Goal: Communication & Community: Share content

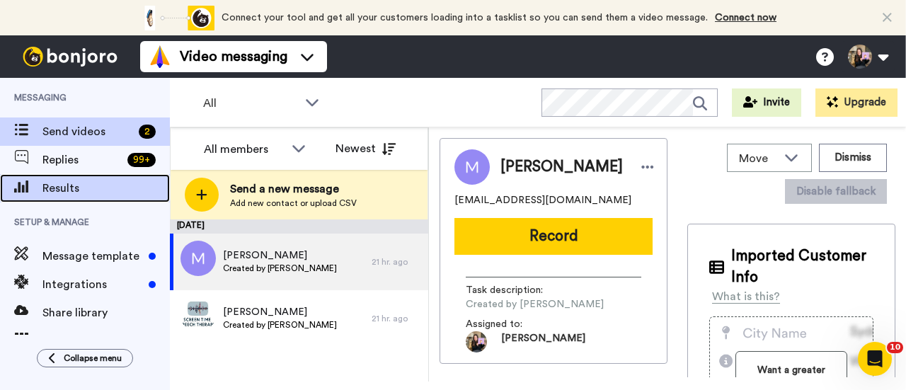
click at [120, 180] on span "Results" at bounding box center [105, 188] width 127 height 17
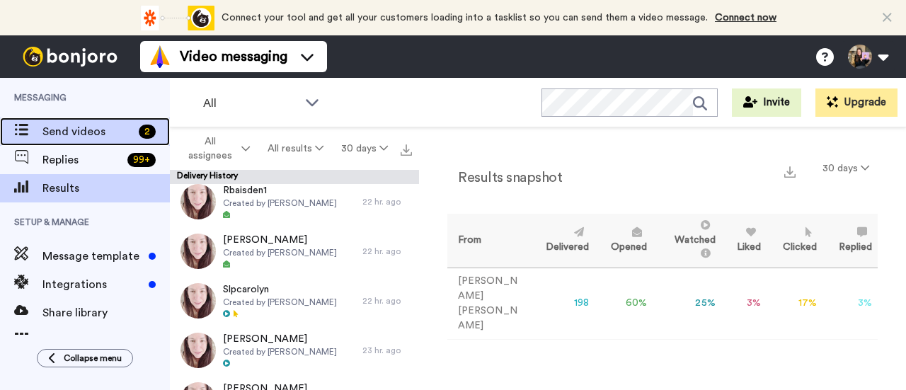
click at [94, 137] on span "Send videos" at bounding box center [87, 131] width 91 height 17
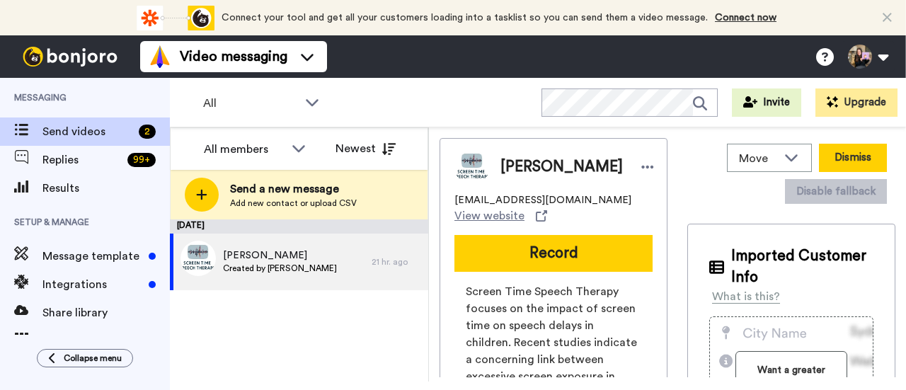
click at [836, 151] on button "Dismiss" at bounding box center [852, 158] width 68 height 28
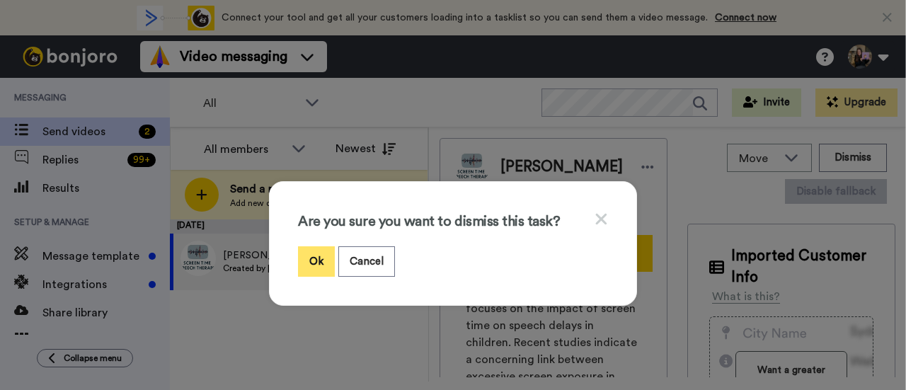
click at [310, 260] on button "Ok" at bounding box center [316, 261] width 37 height 30
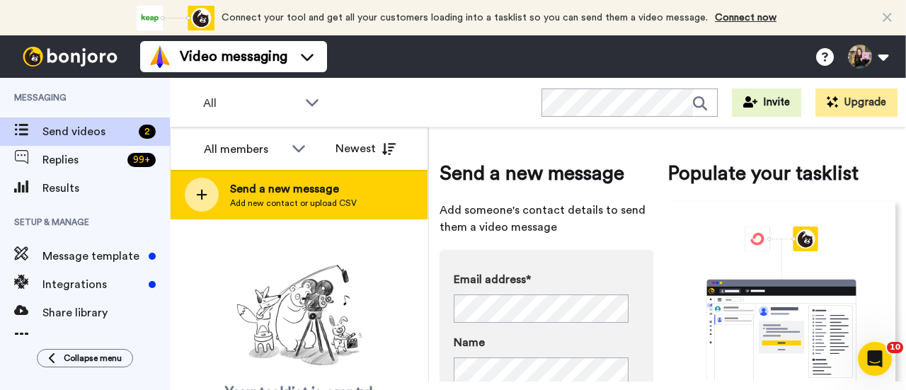
click at [321, 203] on span "Add new contact or upload CSV" at bounding box center [293, 202] width 127 height 11
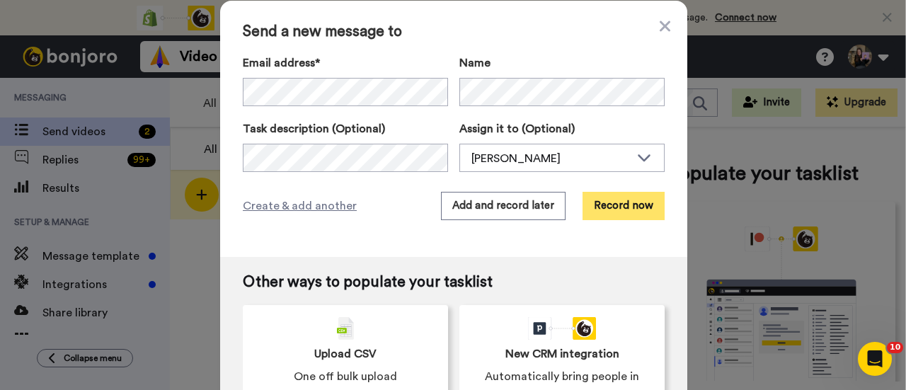
click at [611, 216] on button "Record now" at bounding box center [623, 206] width 82 height 28
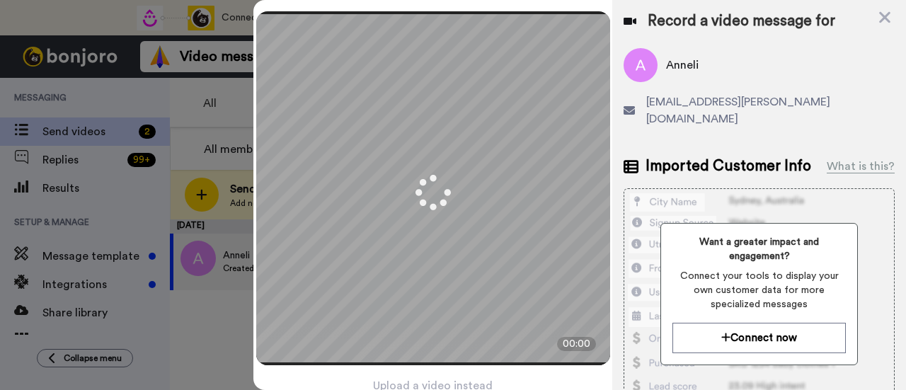
scroll to position [68, 0]
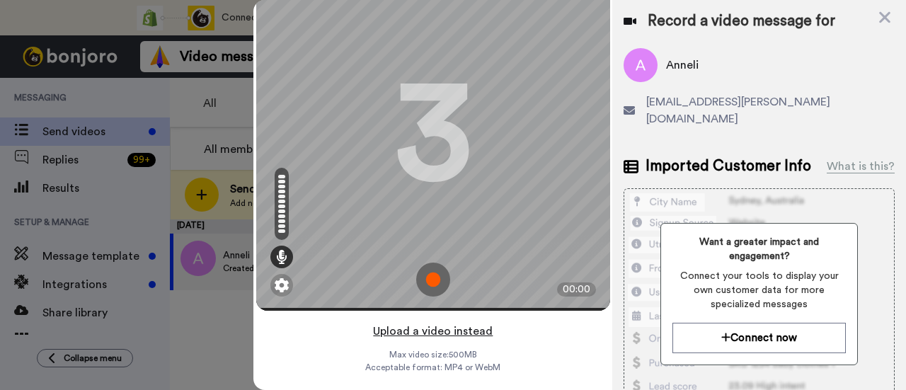
click at [471, 322] on button "Upload a video instead" at bounding box center [433, 331] width 128 height 18
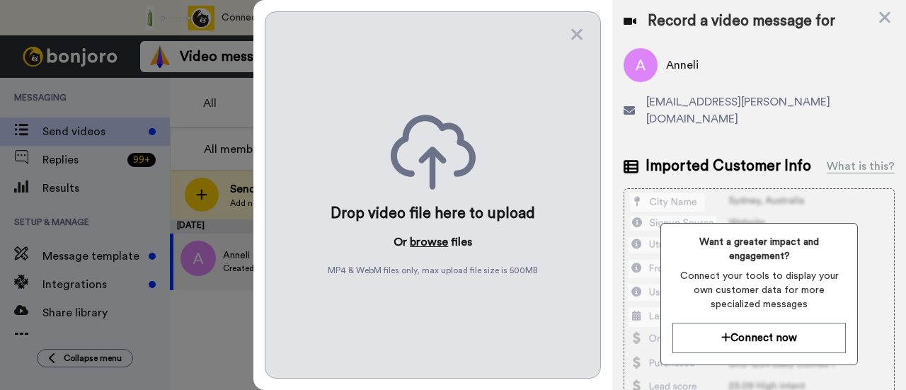
click at [432, 237] on button "browse" at bounding box center [429, 241] width 38 height 17
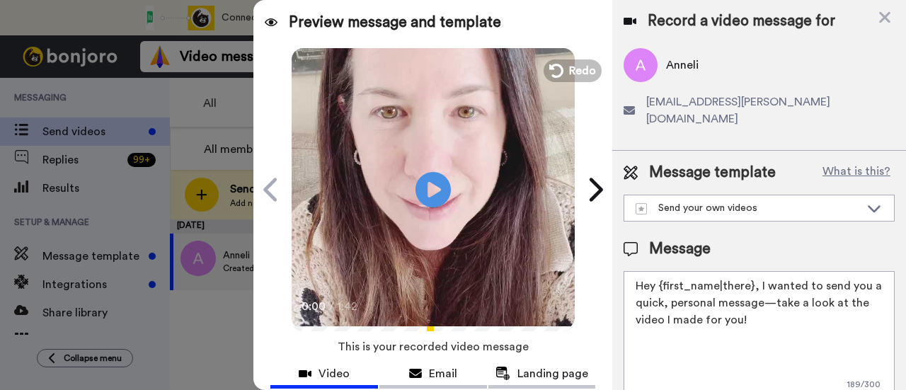
drag, startPoint x: 785, startPoint y: 314, endPoint x: 758, endPoint y: 267, distance: 54.5
click at [758, 271] on textarea "Hey {first_name|there}, I wanted to send you a quick, personal message—take a l…" at bounding box center [758, 334] width 271 height 127
paste textarea "welcome to SLP Elevate! I created a video welcome for you! Feel free to click r…"
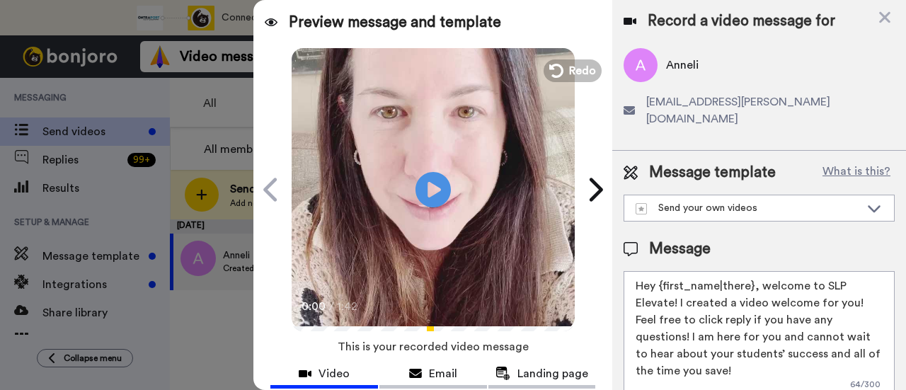
scroll to position [71, 0]
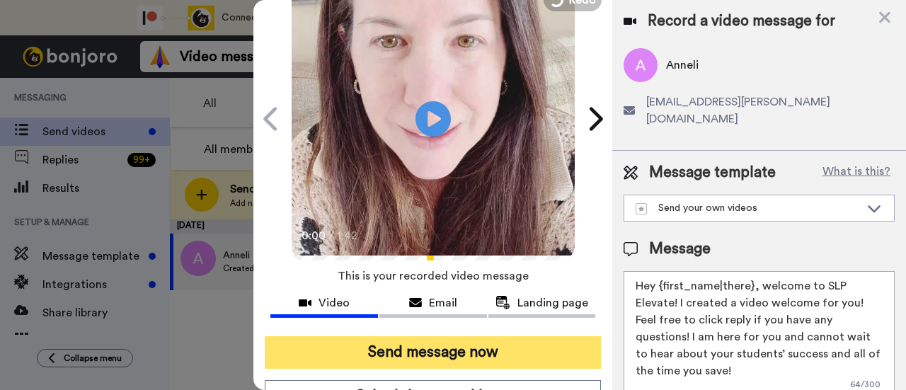
type textarea "Hey {first_name|there}, welcome to SLP Elevate! I created a video welcome for y…"
click at [526, 350] on button "Send message now" at bounding box center [433, 352] width 336 height 33
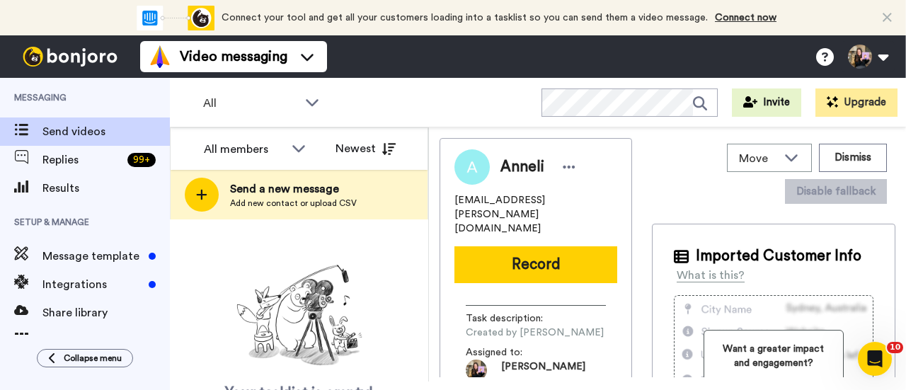
scroll to position [0, 0]
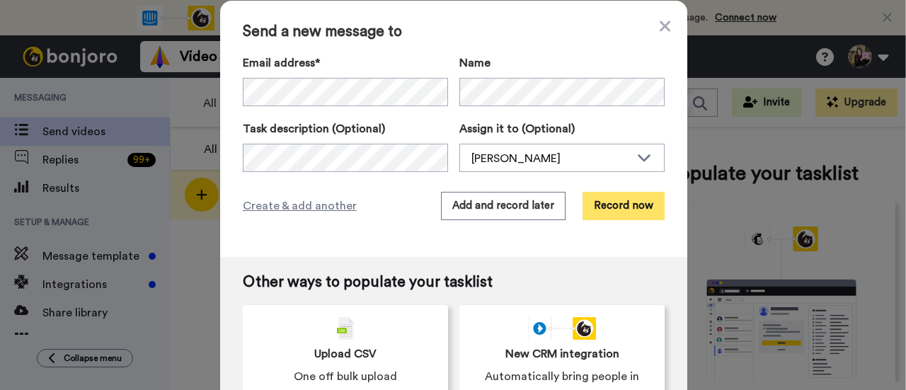
click at [613, 204] on button "Record now" at bounding box center [623, 206] width 82 height 28
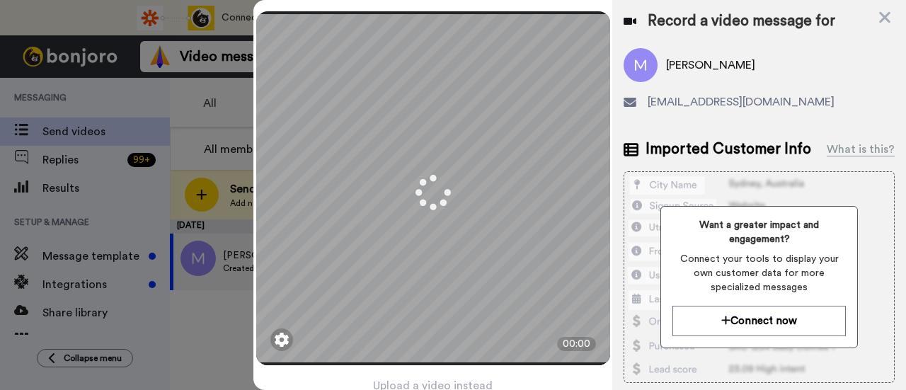
scroll to position [68, 0]
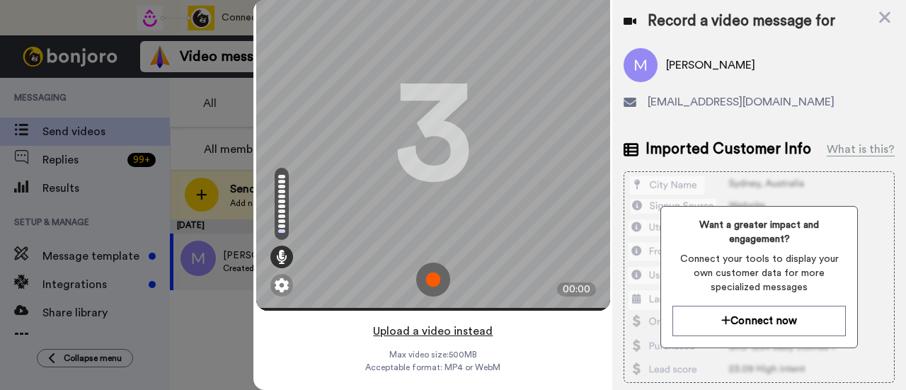
click at [473, 322] on button "Upload a video instead" at bounding box center [433, 331] width 128 height 18
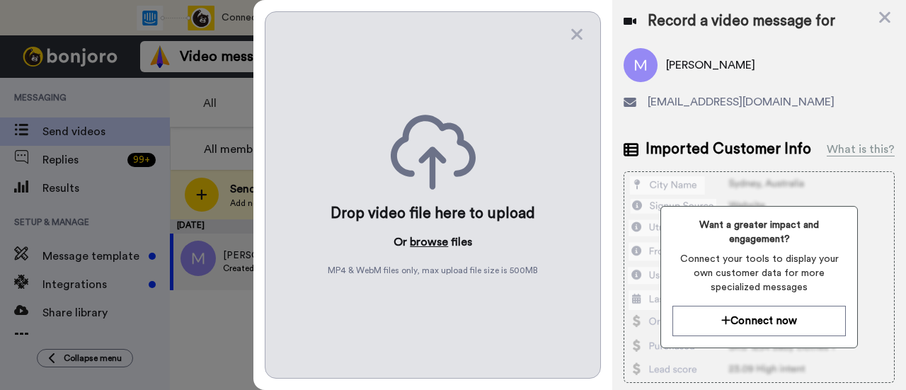
click at [435, 233] on button "browse" at bounding box center [429, 241] width 38 height 17
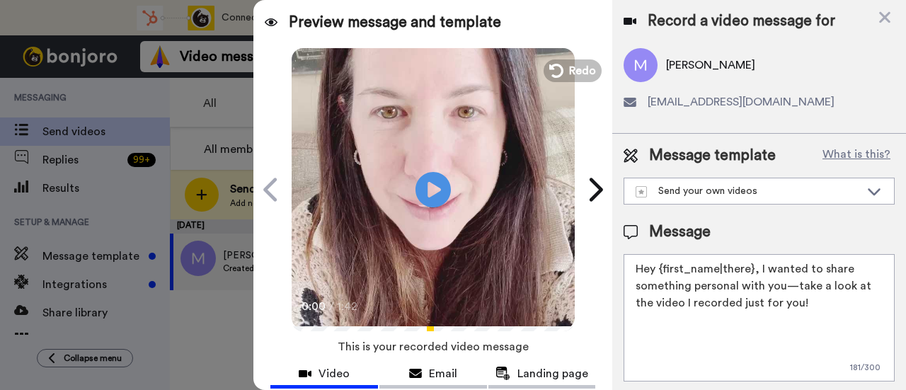
drag, startPoint x: 813, startPoint y: 299, endPoint x: 757, endPoint y: 271, distance: 62.3
click at [757, 271] on textarea "Hey {first_name|there}, I wanted to share something personal with you—take a lo…" at bounding box center [758, 317] width 271 height 127
paste textarea "welcome to SLP Elevate! I created a video welcome for you! Feel free to click r…"
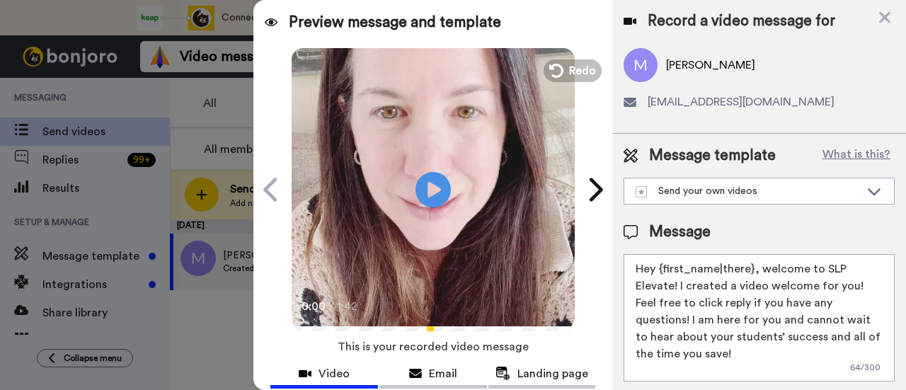
scroll to position [71, 0]
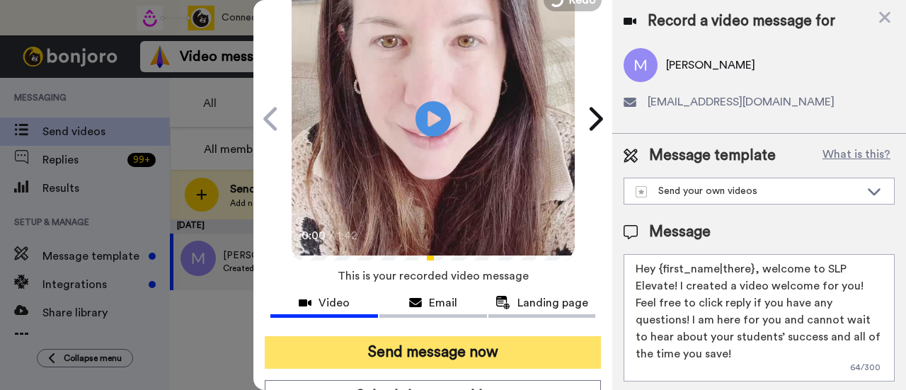
type textarea "Hey {first_name|there}, welcome to SLP Elevate! I created a video welcome for y…"
click at [511, 344] on button "Send message now" at bounding box center [433, 352] width 336 height 33
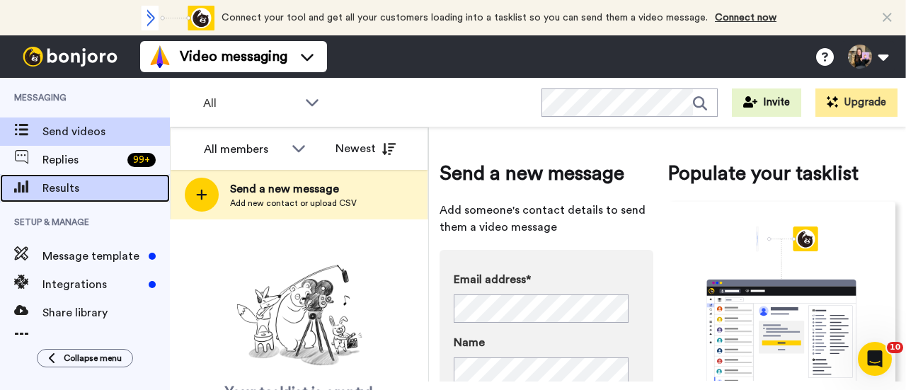
click at [118, 185] on span "Results" at bounding box center [105, 188] width 127 height 17
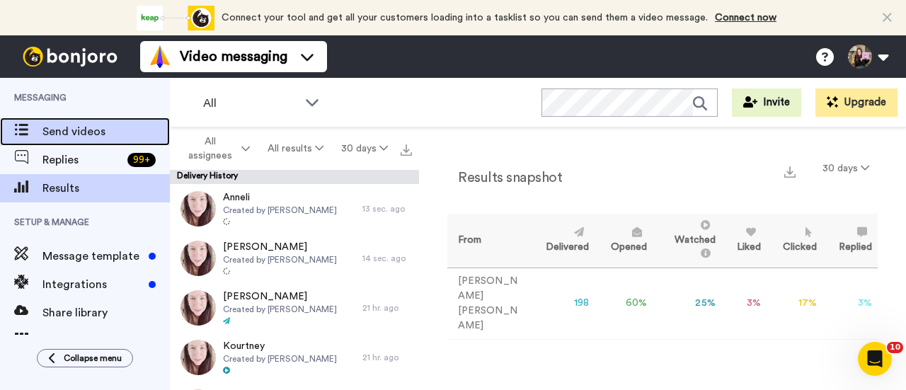
click at [83, 140] on div "Send videos" at bounding box center [85, 131] width 170 height 28
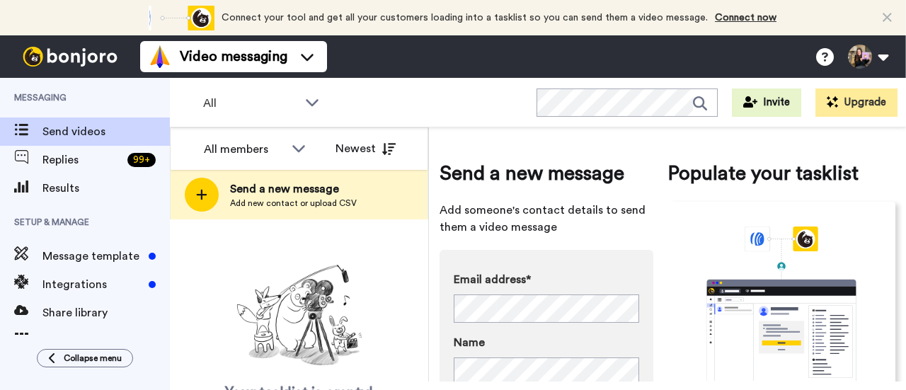
click at [267, 199] on div "Send a new message Add new contact or upload CSV" at bounding box center [293, 194] width 127 height 28
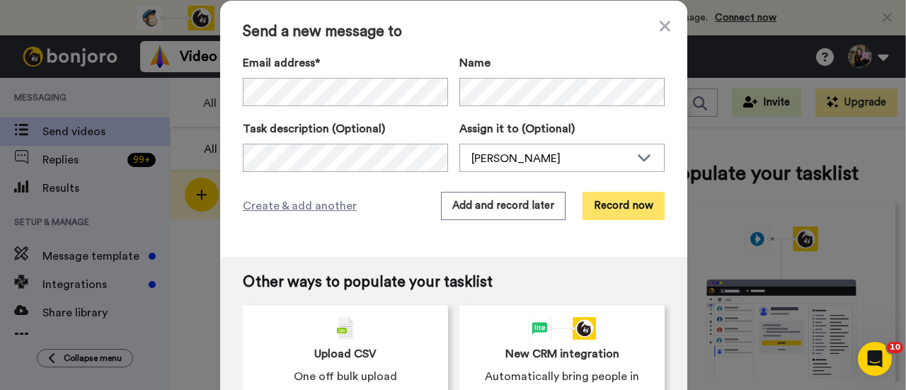
click at [620, 213] on button "Record now" at bounding box center [623, 206] width 82 height 28
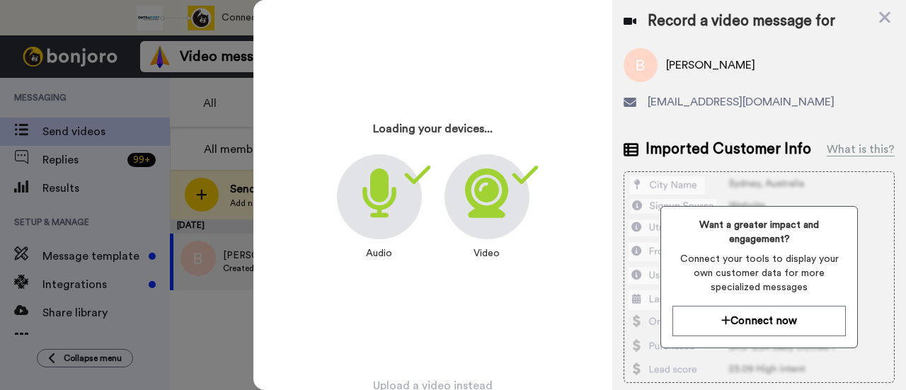
scroll to position [68, 0]
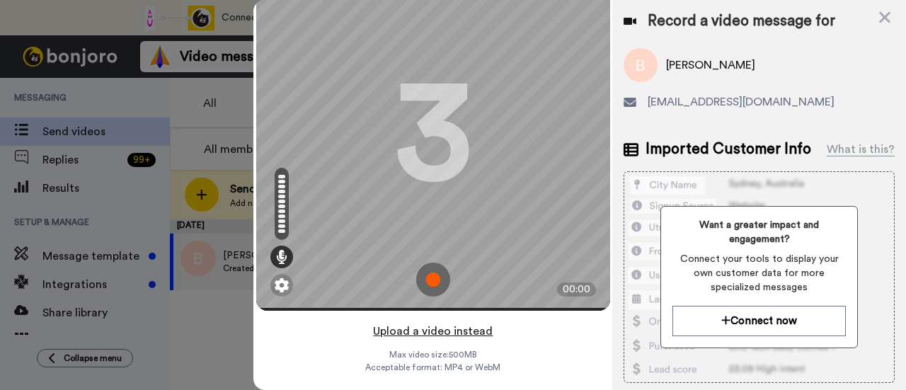
click at [482, 322] on button "Upload a video instead" at bounding box center [433, 331] width 128 height 18
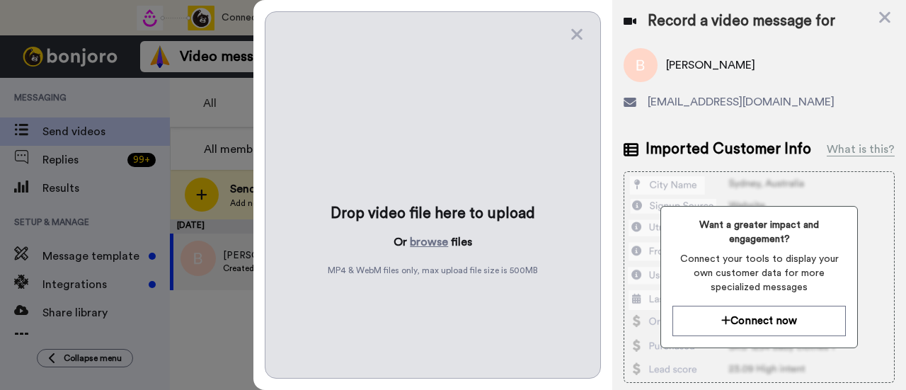
scroll to position [0, 0]
click at [430, 238] on button "browse" at bounding box center [429, 241] width 38 height 17
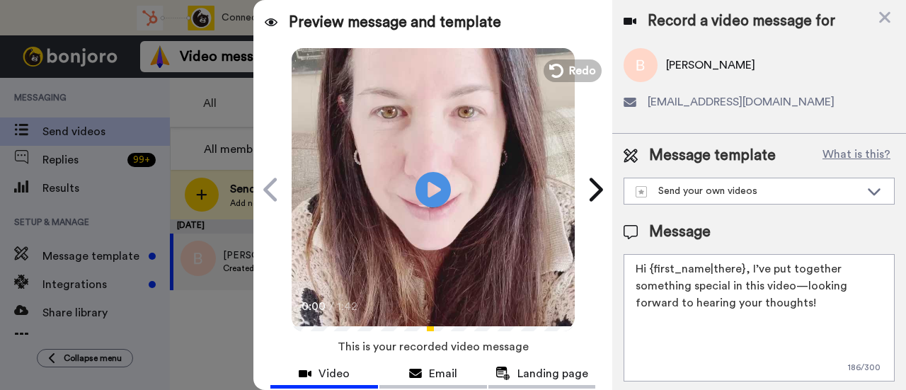
drag, startPoint x: 808, startPoint y: 301, endPoint x: 748, endPoint y: 262, distance: 71.2
click at [748, 262] on textarea "Hi {first_name|there}, I’ve put together something special in this video—lookin…" at bounding box center [758, 317] width 271 height 127
paste textarea "welcome to SLP Elevate! I created a video welcome for you! Feel free to click r…"
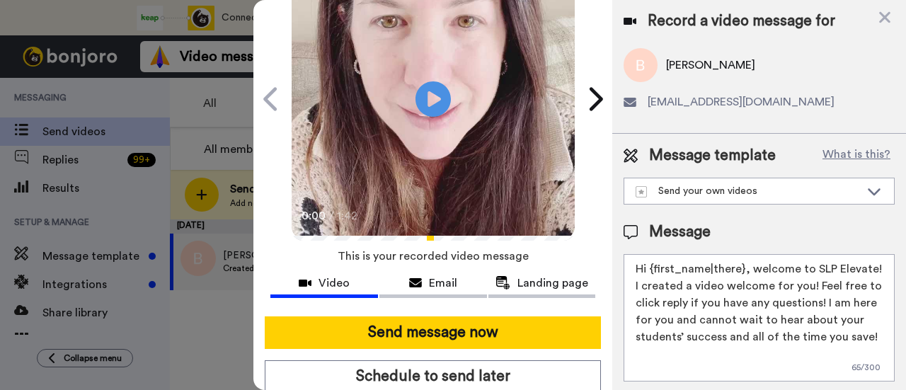
scroll to position [141, 0]
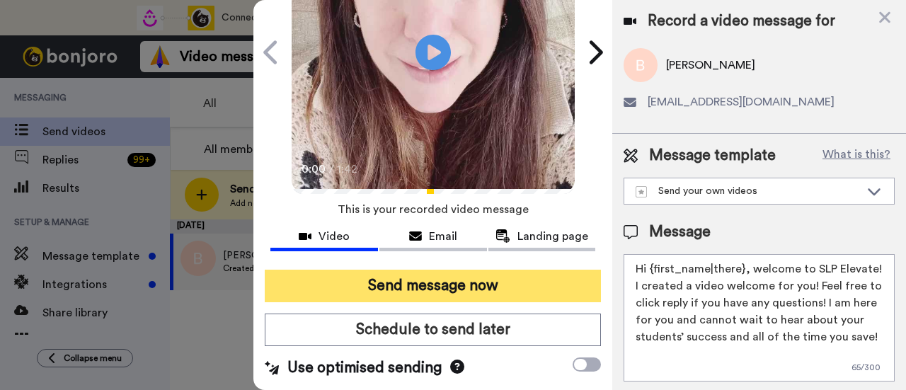
type textarea "Hi {first_name|there}, welcome to SLP Elevate! I created a video welcome for yo…"
click at [562, 279] on button "Send message now" at bounding box center [433, 286] width 336 height 33
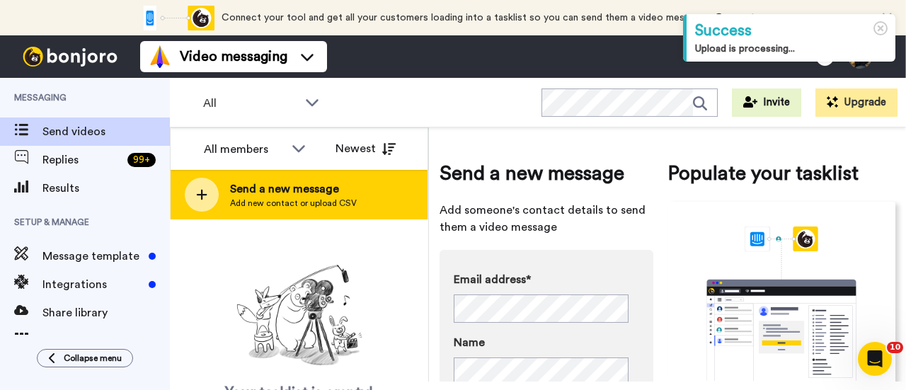
click at [289, 196] on span "Send a new message" at bounding box center [293, 188] width 127 height 17
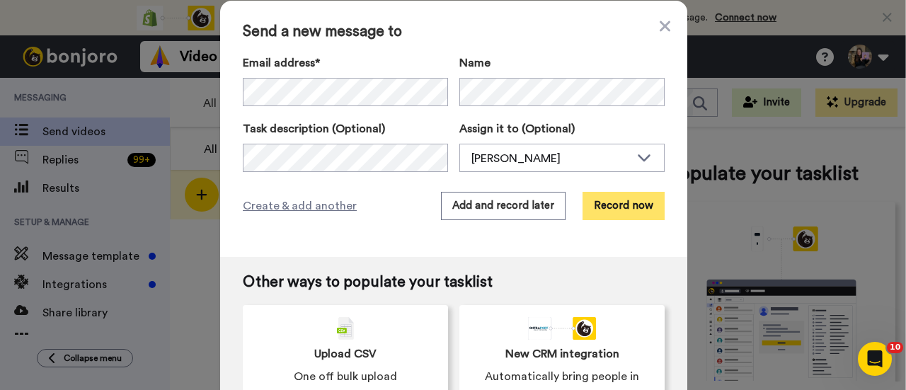
click at [620, 214] on button "Record now" at bounding box center [623, 206] width 82 height 28
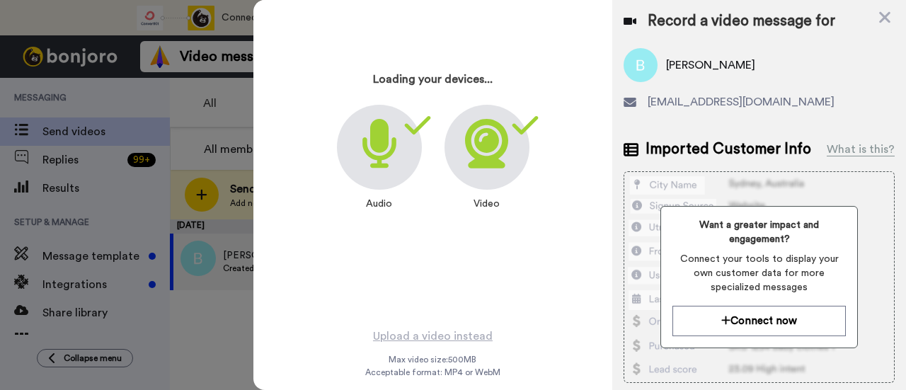
scroll to position [68, 0]
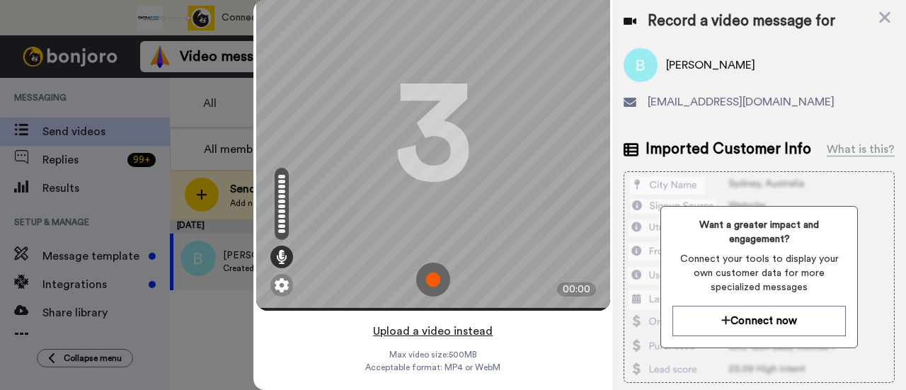
click at [443, 322] on button "Upload a video instead" at bounding box center [433, 331] width 128 height 18
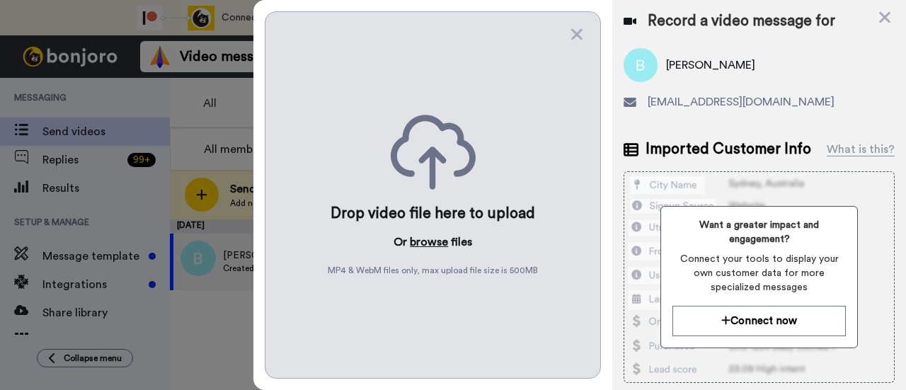
click at [421, 233] on button "browse" at bounding box center [429, 241] width 38 height 17
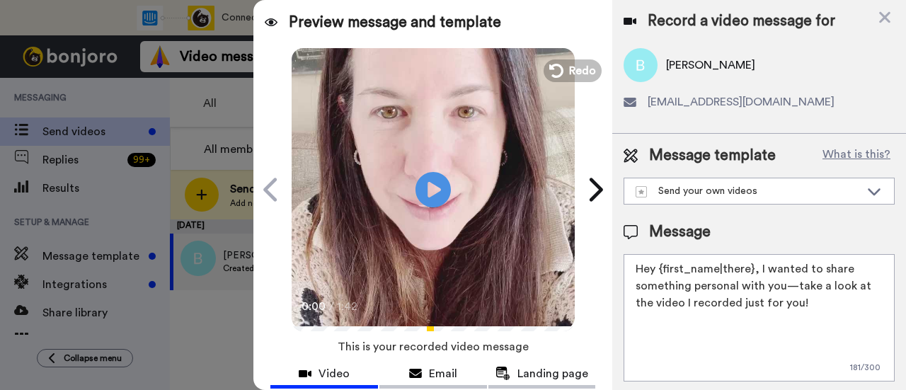
drag, startPoint x: 809, startPoint y: 305, endPoint x: 756, endPoint y: 262, distance: 68.9
click at [756, 262] on textarea "Hey {first_name|there}, I wanted to share something personal with you—take a lo…" at bounding box center [758, 317] width 271 height 127
paste textarea "welcome to SLP Elevate! I created a video welcome for you! Feel free to click r…"
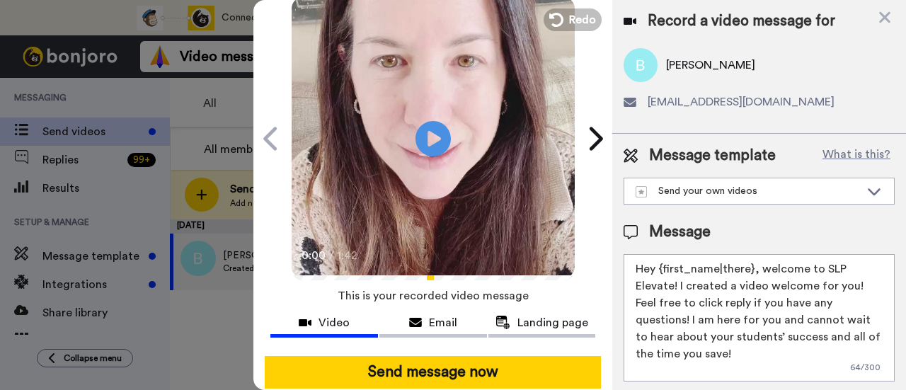
scroll to position [71, 0]
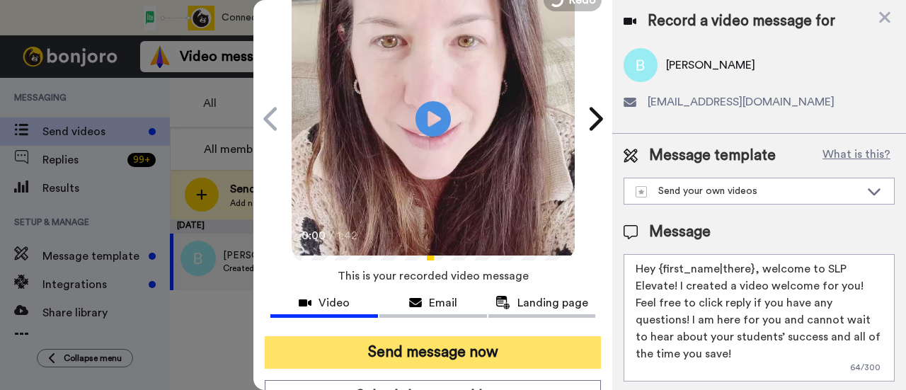
type textarea "Hey {first_name|there}, welcome to SLP Elevate! I created a video welcome for y…"
click at [509, 344] on button "Send message now" at bounding box center [433, 352] width 336 height 33
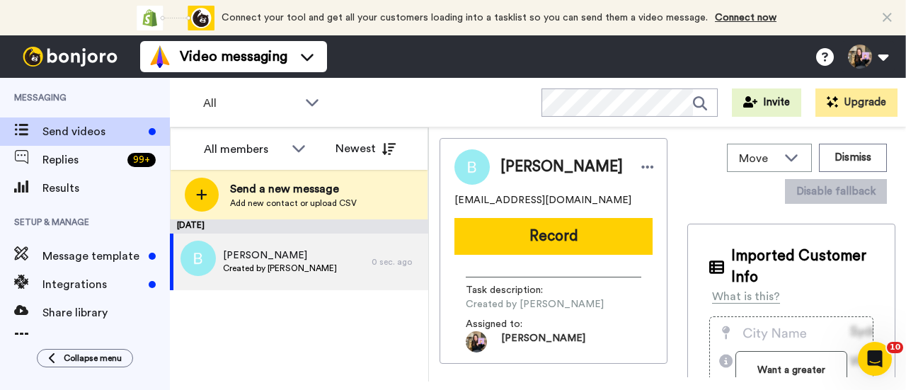
scroll to position [0, 0]
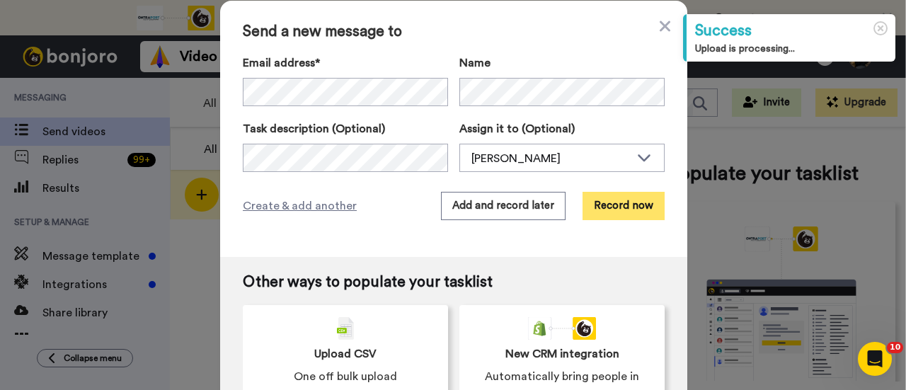
click at [615, 204] on button "Record now" at bounding box center [623, 206] width 82 height 28
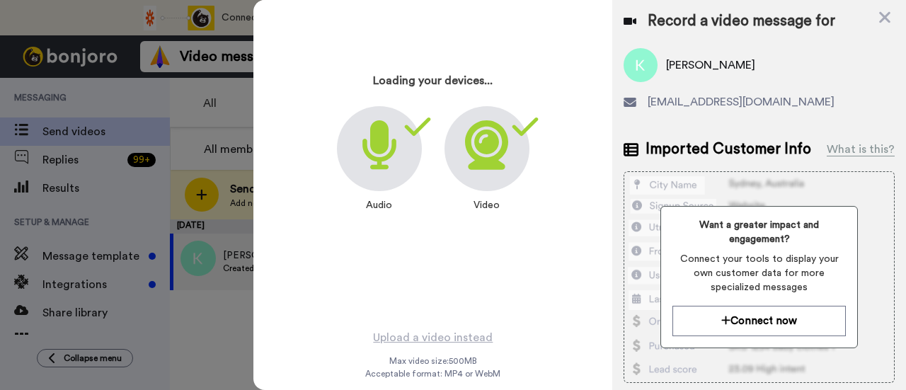
scroll to position [68, 0]
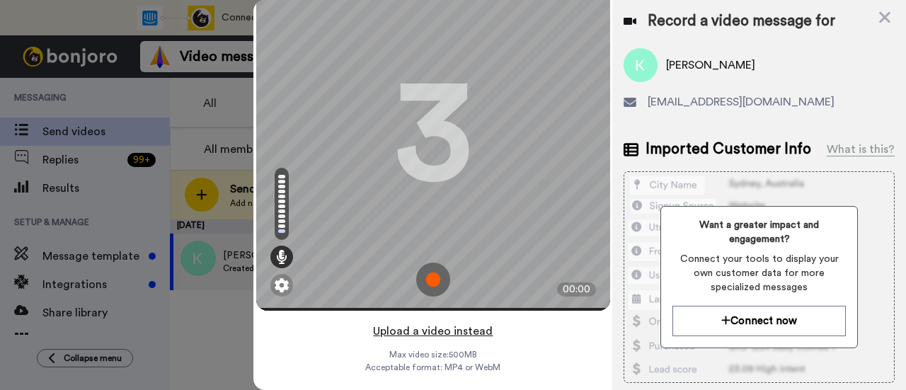
click at [478, 322] on button "Upload a video instead" at bounding box center [433, 331] width 128 height 18
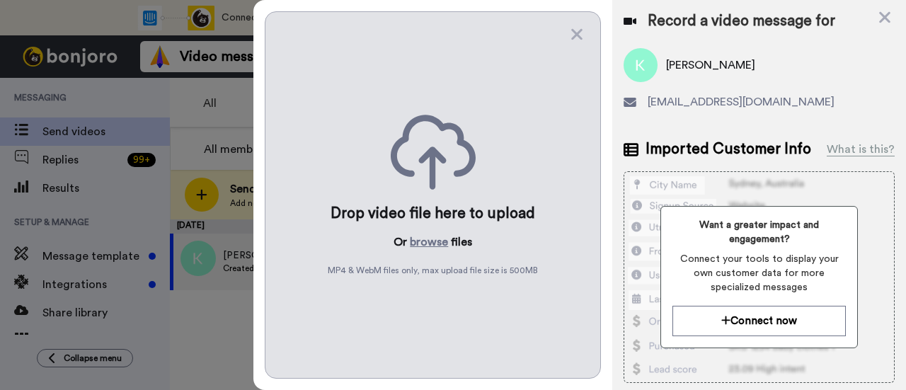
scroll to position [0, 0]
click at [443, 233] on button "browse" at bounding box center [429, 241] width 38 height 17
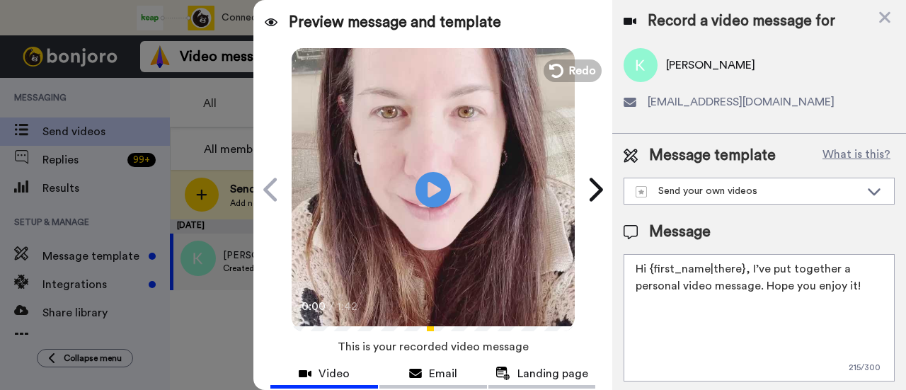
drag, startPoint x: 864, startPoint y: 284, endPoint x: 747, endPoint y: 255, distance: 120.3
click at [747, 255] on textarea "Hi {first_name|there}, I’ve put together a personal video message. Hope you enj…" at bounding box center [758, 317] width 271 height 127
paste textarea "welcome to SLP Elevate! I created a video welcome for you! Feel free to click r…"
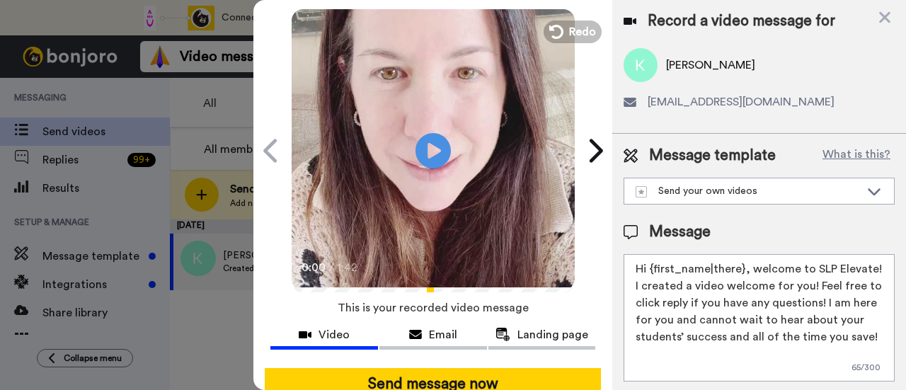
scroll to position [71, 0]
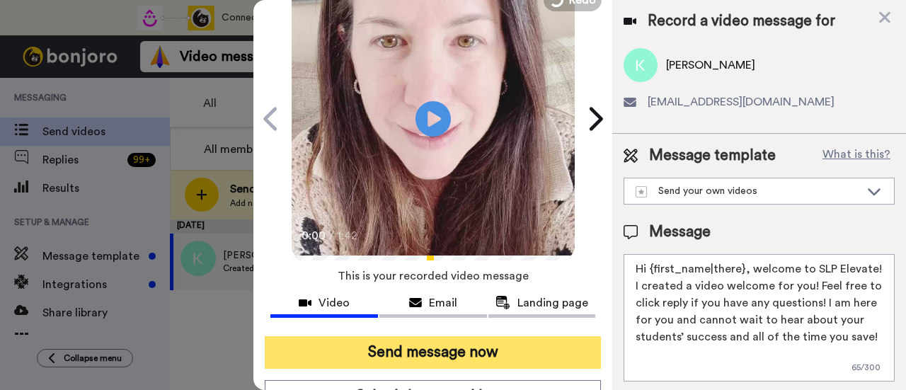
type textarea "Hi {first_name|there}, welcome to SLP Elevate! I created a video welcome for yo…"
click at [509, 343] on button "Send message now" at bounding box center [433, 352] width 336 height 33
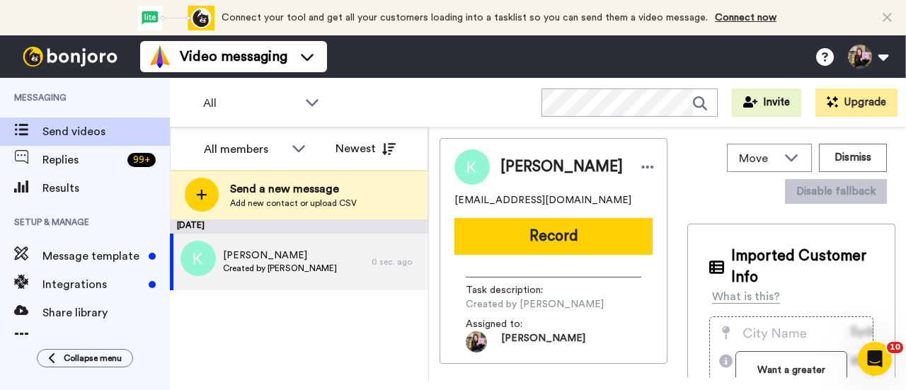
scroll to position [0, 0]
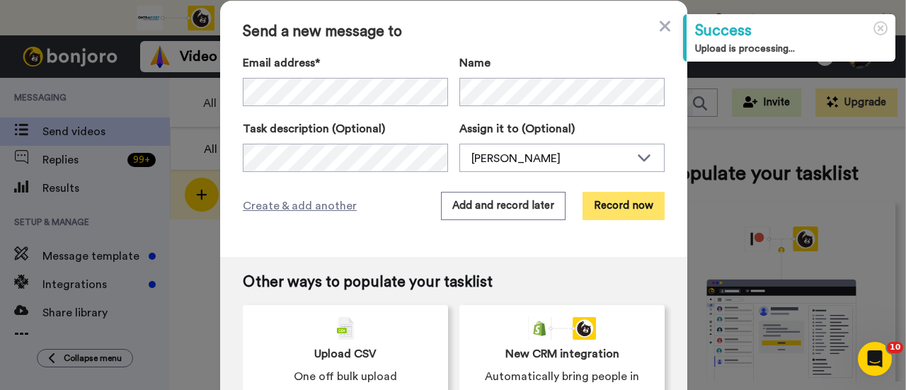
click at [618, 208] on button "Record now" at bounding box center [623, 206] width 82 height 28
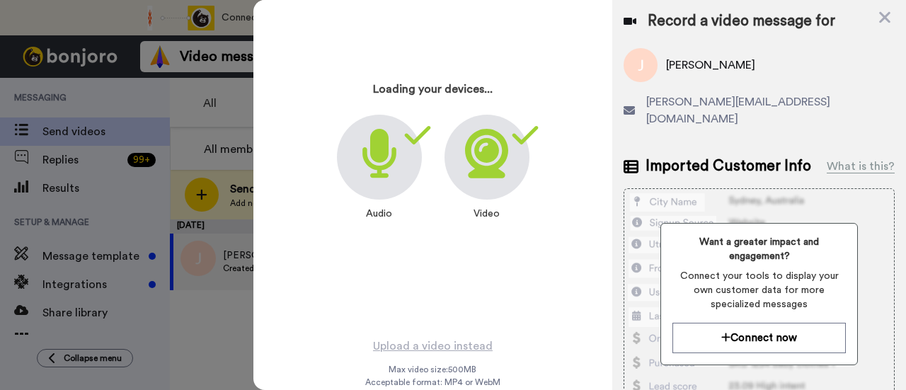
scroll to position [68, 0]
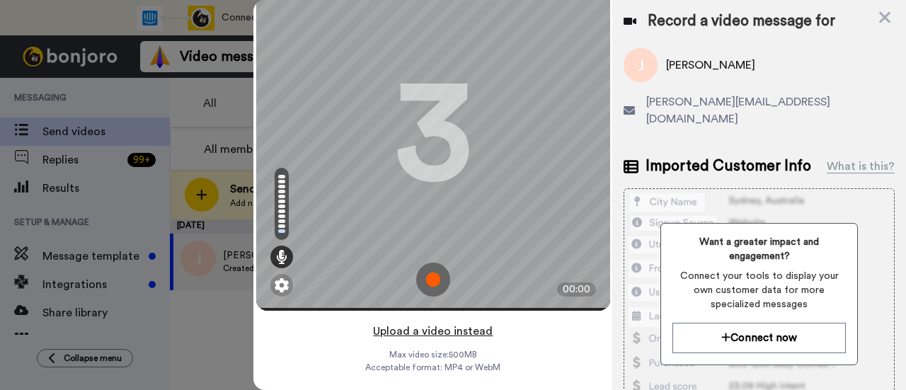
click at [475, 322] on button "Upload a video instead" at bounding box center [433, 331] width 128 height 18
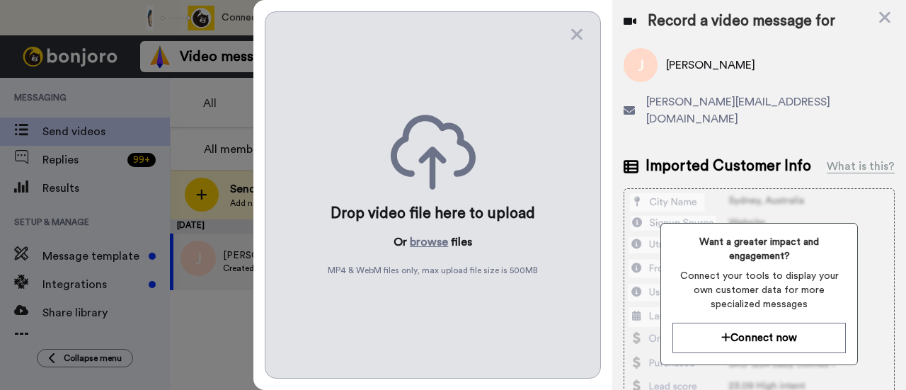
scroll to position [0, 0]
click at [424, 242] on button "browse" at bounding box center [429, 241] width 38 height 17
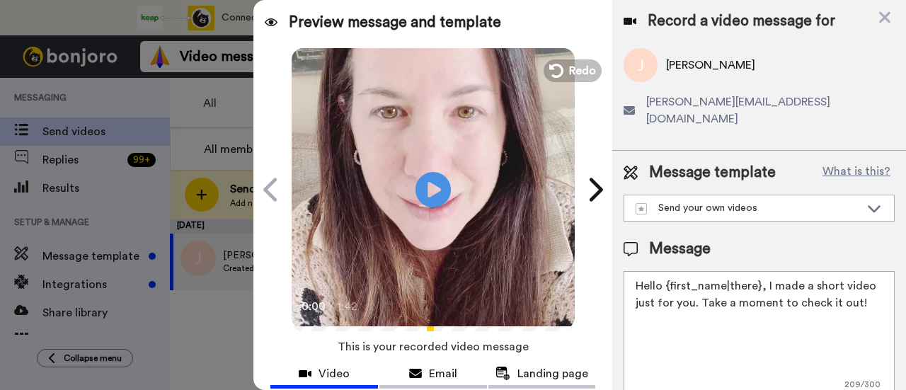
drag, startPoint x: 840, startPoint y: 285, endPoint x: 764, endPoint y: 260, distance: 79.9
click at [764, 271] on textarea "Hello {first_name|there}, I made a short video just for you. Take a moment to c…" at bounding box center [758, 334] width 271 height 127
paste textarea "welcome to SLP Elevate! I created a video welcome for you! Feel free to click r…"
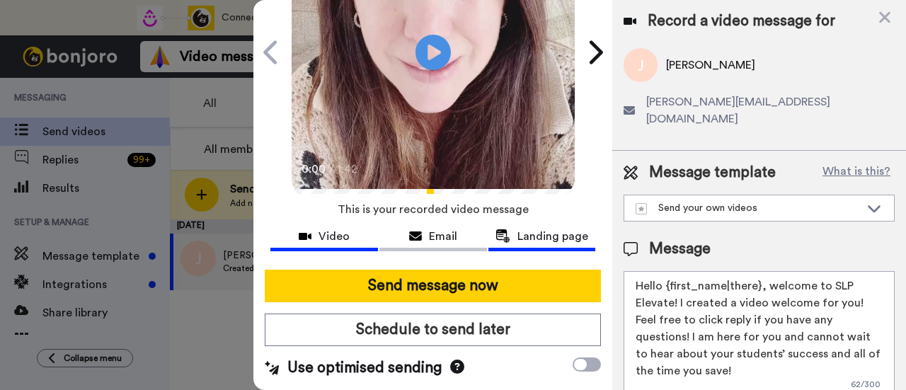
scroll to position [141, 0]
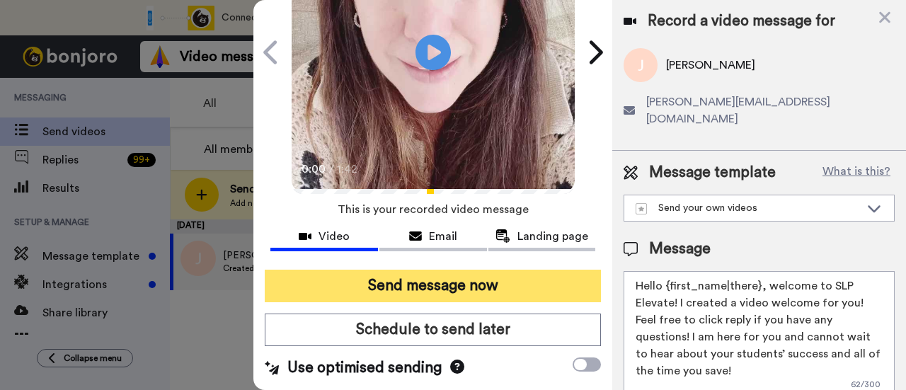
type textarea "Hello {first_name|there}, welcome to SLP Elevate! I created a video welcome for…"
click at [504, 275] on button "Send message now" at bounding box center [433, 286] width 336 height 33
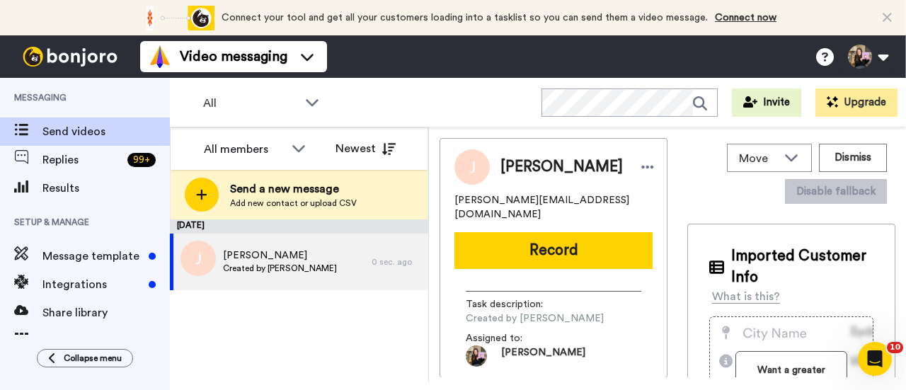
scroll to position [0, 0]
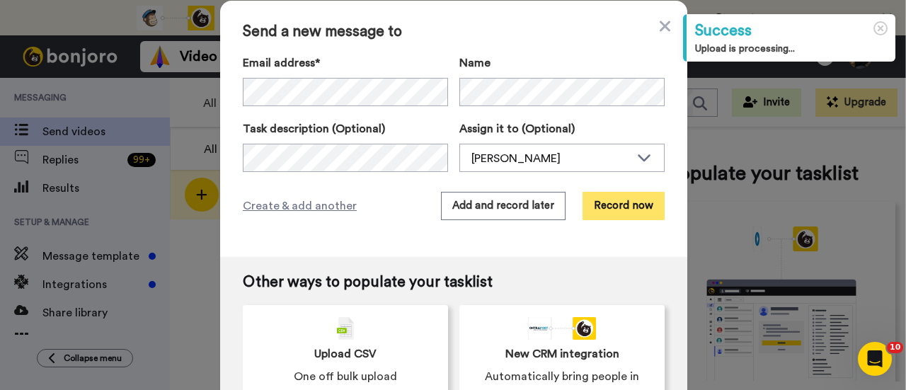
click at [610, 204] on button "Record now" at bounding box center [623, 206] width 82 height 28
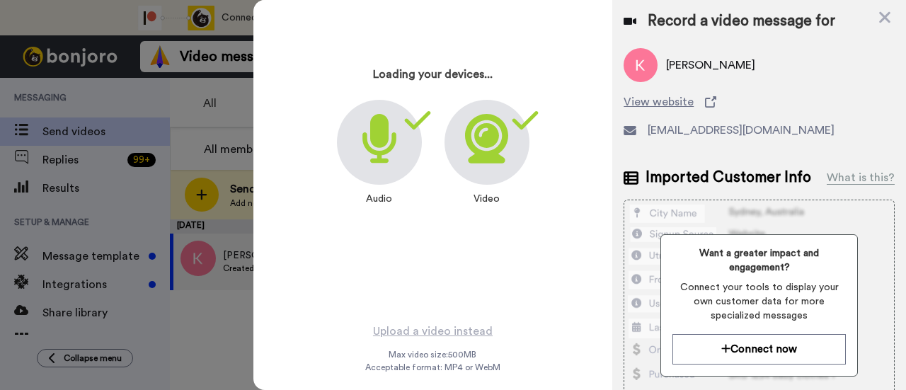
scroll to position [68, 0]
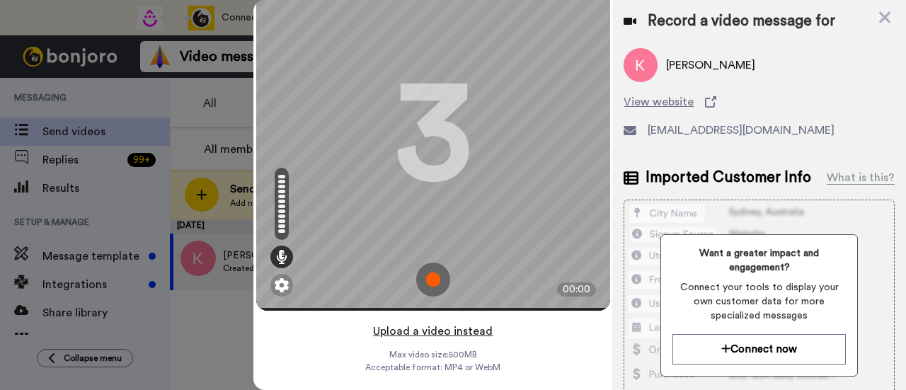
click at [475, 322] on button "Upload a video instead" at bounding box center [433, 331] width 128 height 18
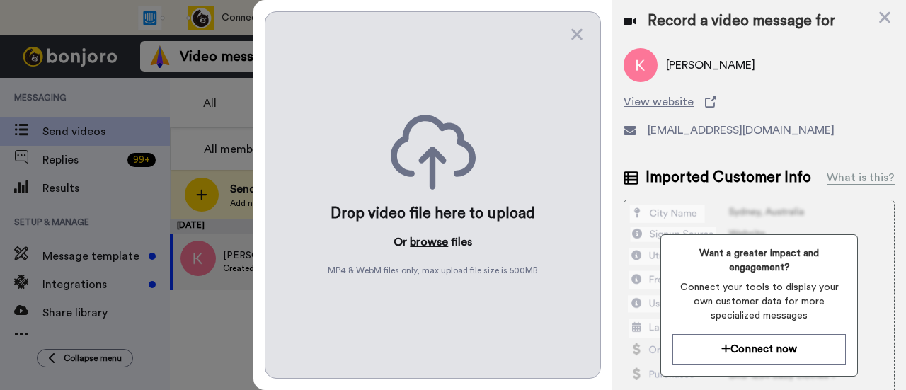
click at [440, 241] on button "browse" at bounding box center [429, 241] width 38 height 17
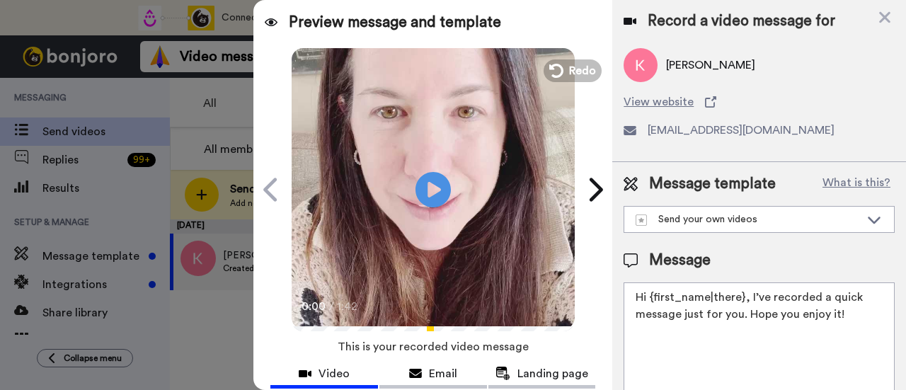
drag, startPoint x: 852, startPoint y: 313, endPoint x: 748, endPoint y: 299, distance: 104.9
click at [748, 299] on textarea "Hi {first_name|there}, I’ve recorded a quick message just for you. Hope you enj…" at bounding box center [758, 345] width 271 height 127
paste textarea "welcome to SLP Elevate! I created a video welcome for you! Feel free to click r…"
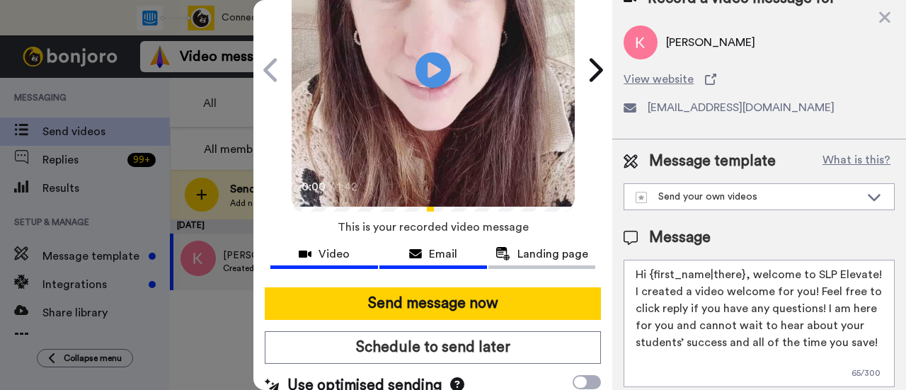
scroll to position [141, 0]
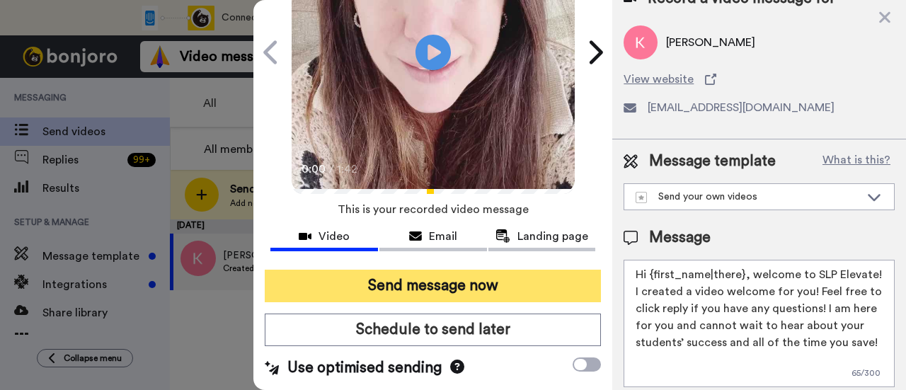
type textarea "Hi {first_name|there}, welcome to SLP Elevate! I created a video welcome for yo…"
click at [492, 277] on button "Send message now" at bounding box center [433, 286] width 336 height 33
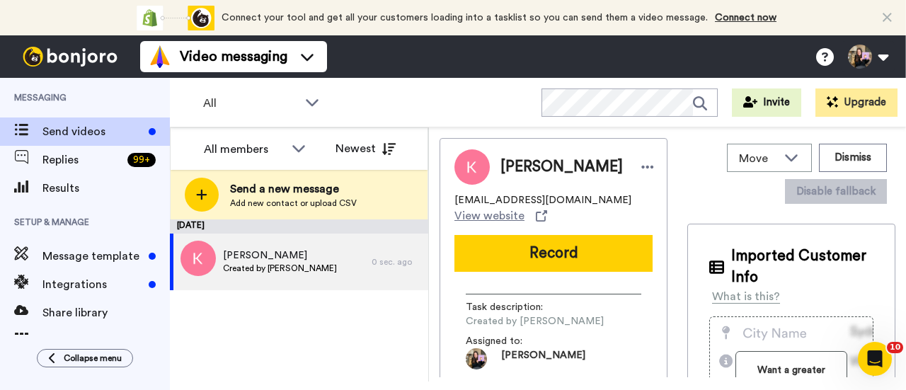
scroll to position [0, 0]
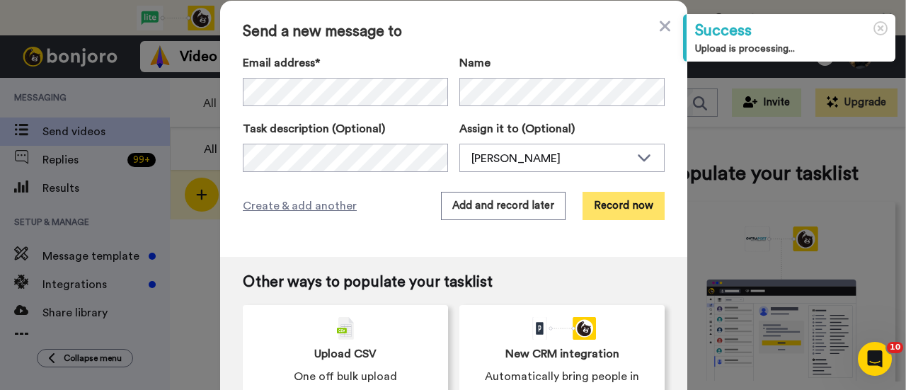
click at [621, 210] on button "Record now" at bounding box center [623, 206] width 82 height 28
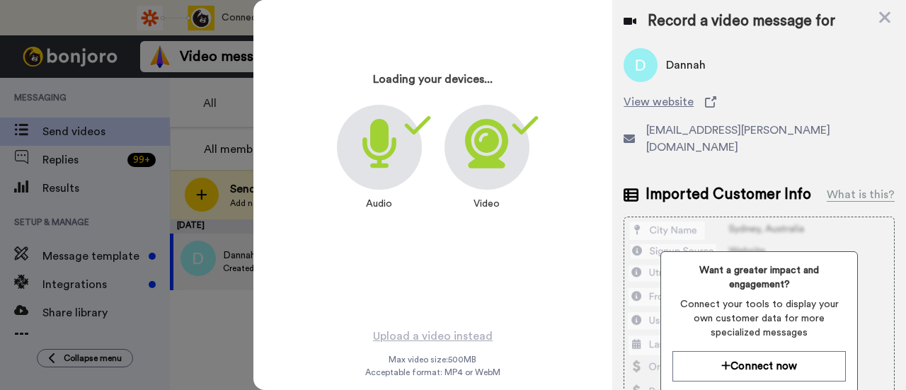
scroll to position [68, 0]
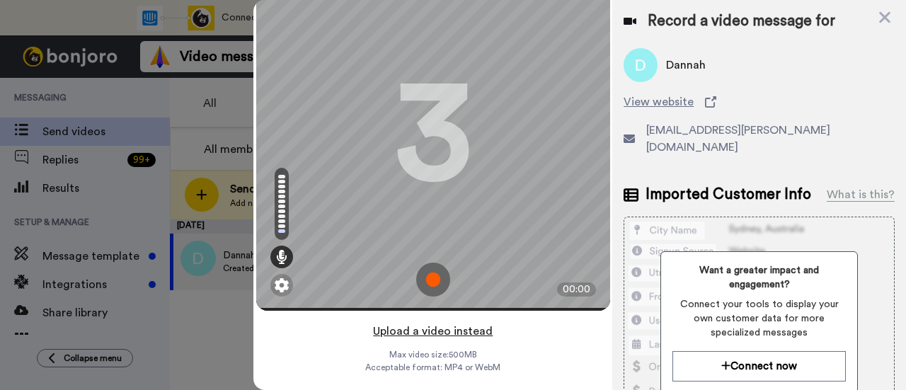
click at [474, 322] on button "Upload a video instead" at bounding box center [433, 331] width 128 height 18
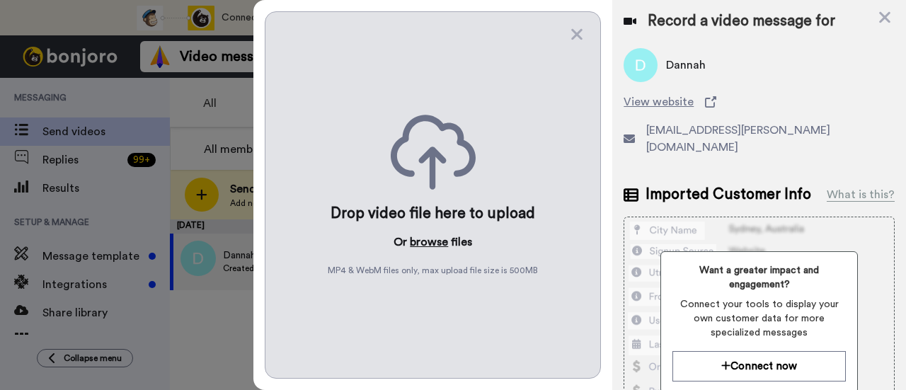
click at [439, 243] on button "browse" at bounding box center [429, 241] width 38 height 17
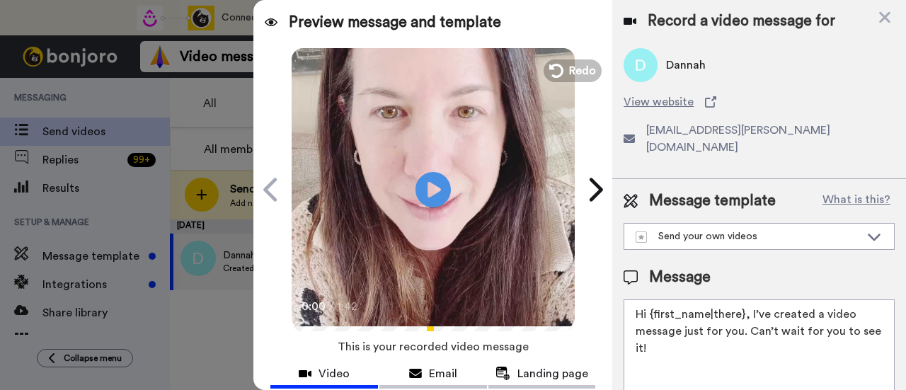
drag, startPoint x: 775, startPoint y: 326, endPoint x: 748, endPoint y: 286, distance: 48.5
click at [748, 299] on textarea "Hi {first_name|there}, I’ve created a video message just for you. Can’t wait fo…" at bounding box center [758, 362] width 271 height 127
paste textarea "welcome to SLP Elevate! I created a video welcome for you! Feel free to click r…"
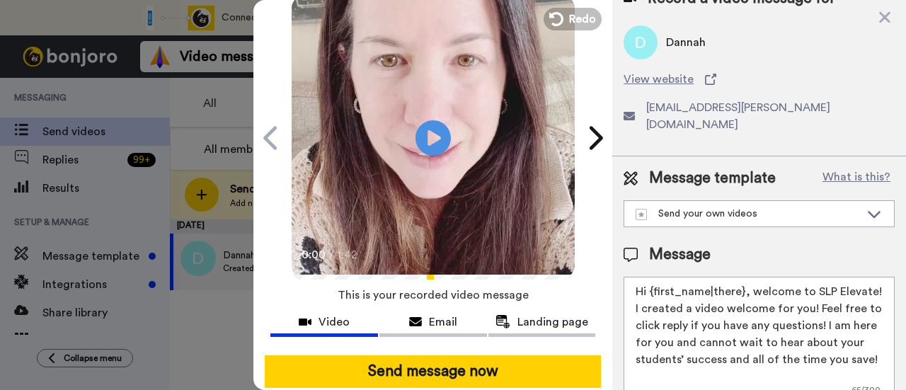
scroll to position [71, 0]
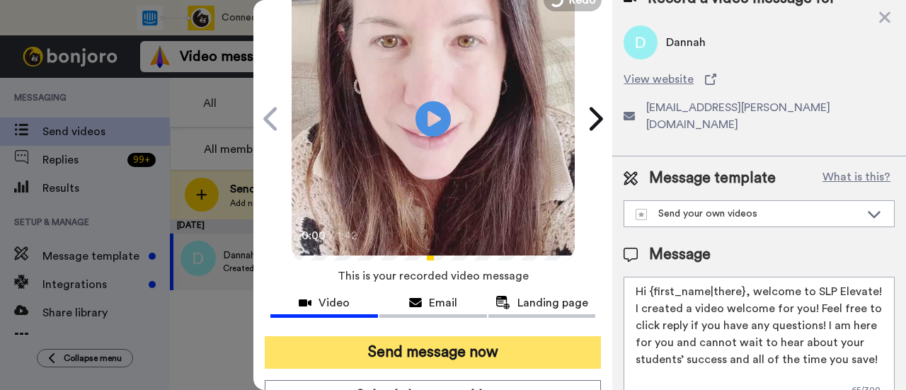
type textarea "Hi {first_name|there}, welcome to SLP Elevate! I created a video welcome for yo…"
click at [478, 350] on button "Send message now" at bounding box center [433, 352] width 336 height 33
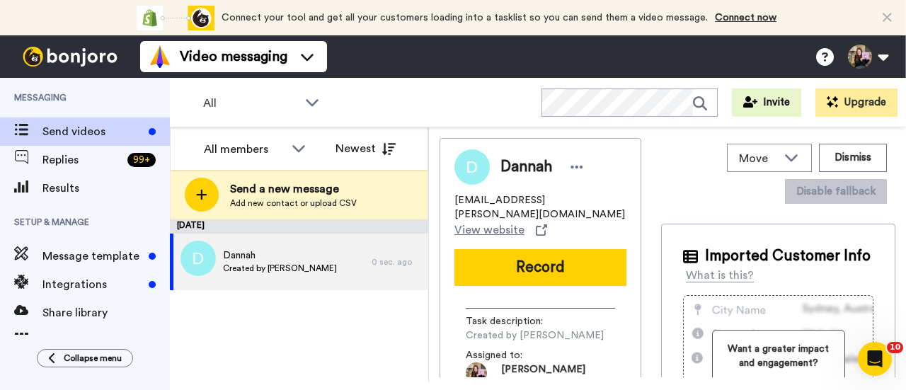
scroll to position [0, 0]
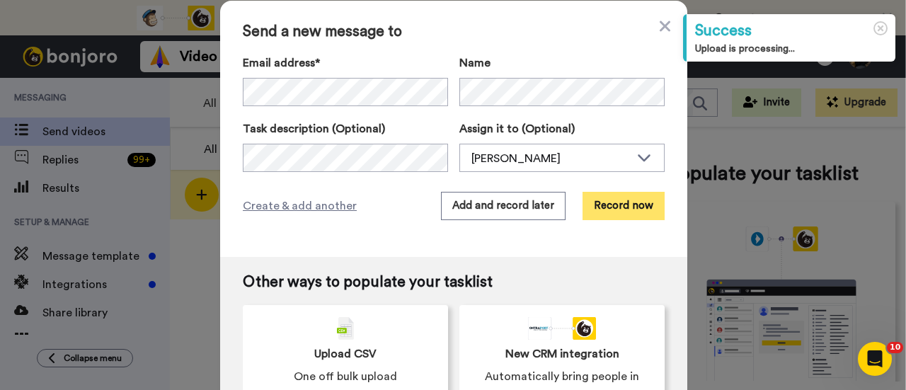
click at [613, 211] on button "Record now" at bounding box center [623, 206] width 82 height 28
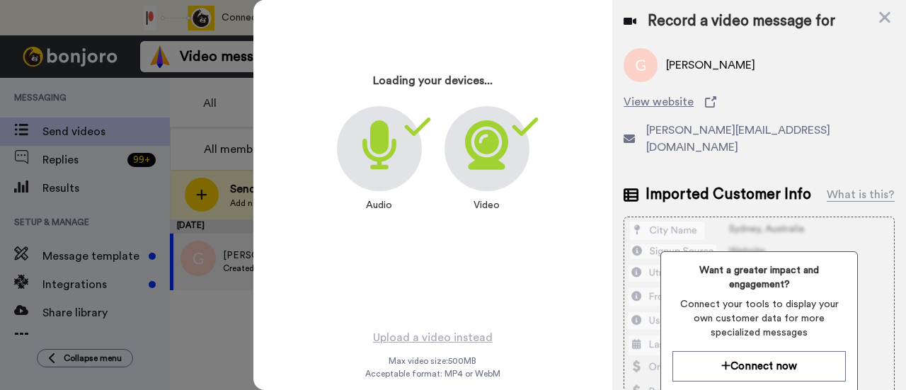
scroll to position [68, 0]
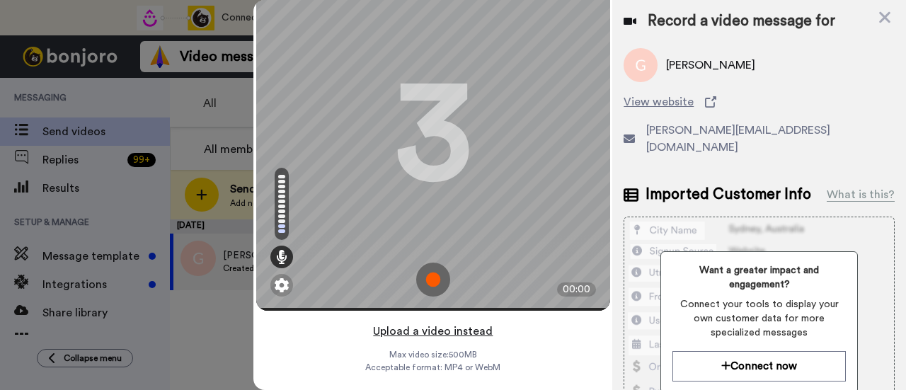
click at [479, 322] on button "Upload a video instead" at bounding box center [433, 331] width 128 height 18
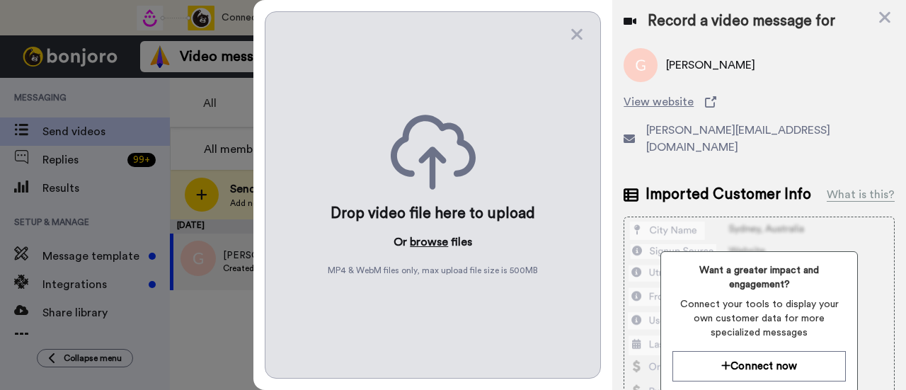
click at [444, 238] on button "browse" at bounding box center [429, 241] width 38 height 17
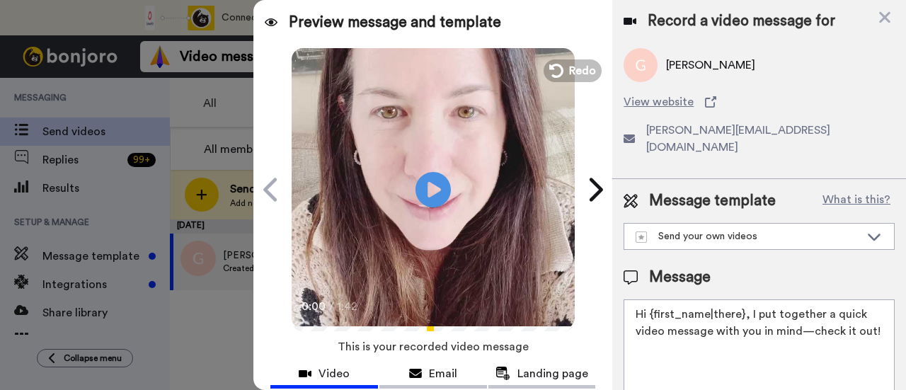
drag, startPoint x: 723, startPoint y: 325, endPoint x: 748, endPoint y: 299, distance: 36.0
click at [748, 299] on textarea "Hi {first_name|there}, I put together a quick video message with you in mind—ch…" at bounding box center [758, 362] width 271 height 127
paste textarea "welcome to SLP Elevate! I created a video welcome for you! Feel free to click r…"
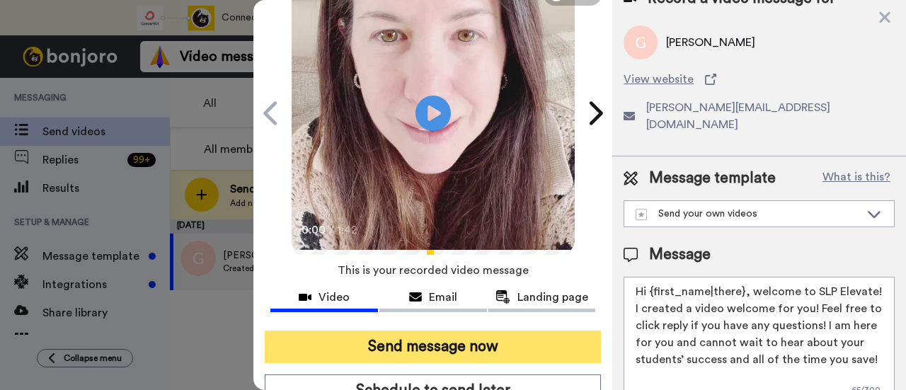
scroll to position [141, 0]
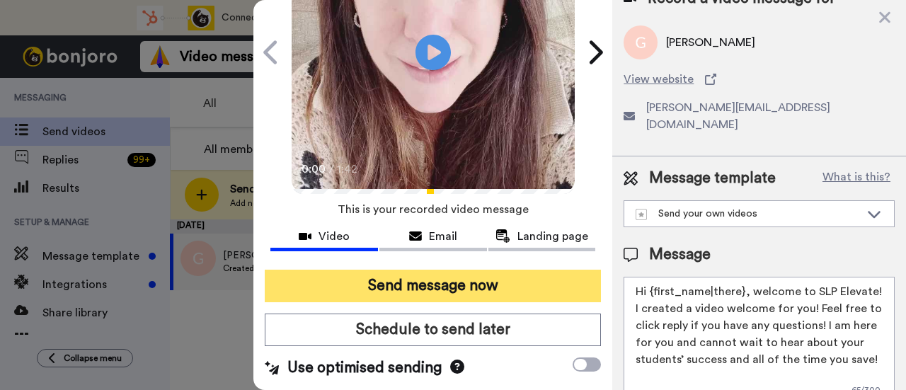
type textarea "Hi {first_name|there}, welcome to SLP Elevate! I created a video welcome for yo…"
click at [540, 278] on button "Send message now" at bounding box center [433, 286] width 336 height 33
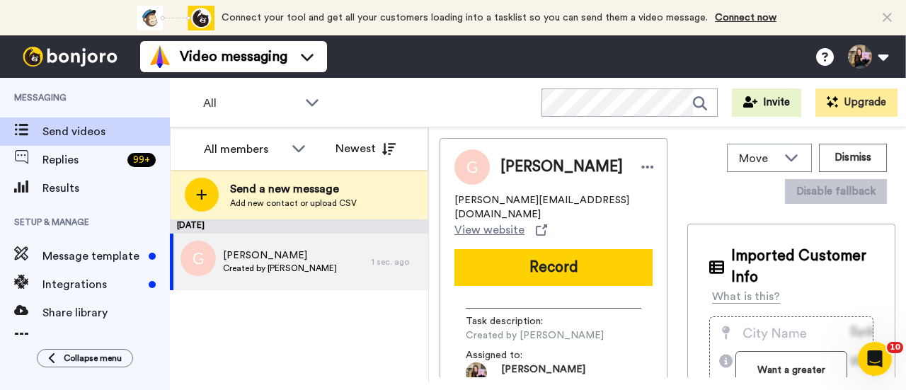
scroll to position [0, 0]
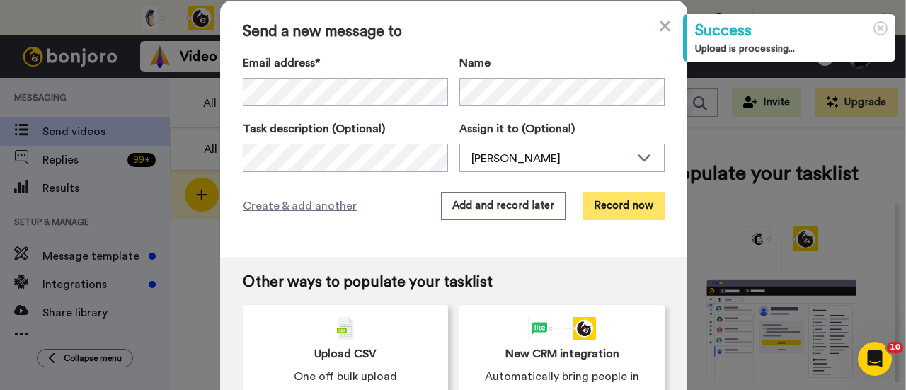
click at [606, 202] on button "Record now" at bounding box center [623, 206] width 82 height 28
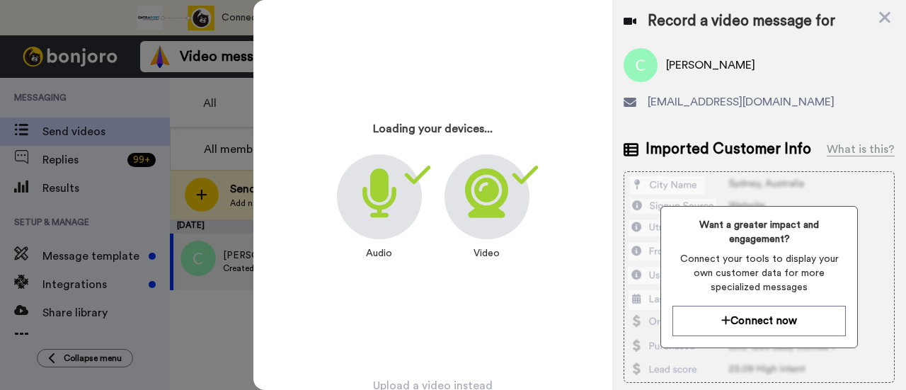
scroll to position [68, 0]
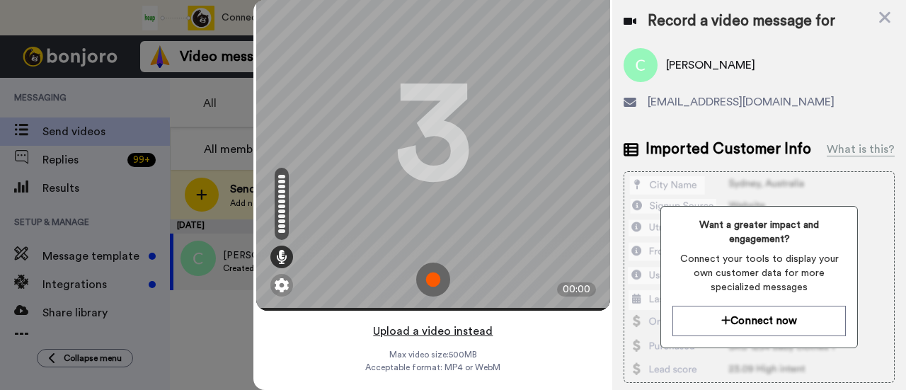
click at [450, 322] on button "Upload a video instead" at bounding box center [433, 331] width 128 height 18
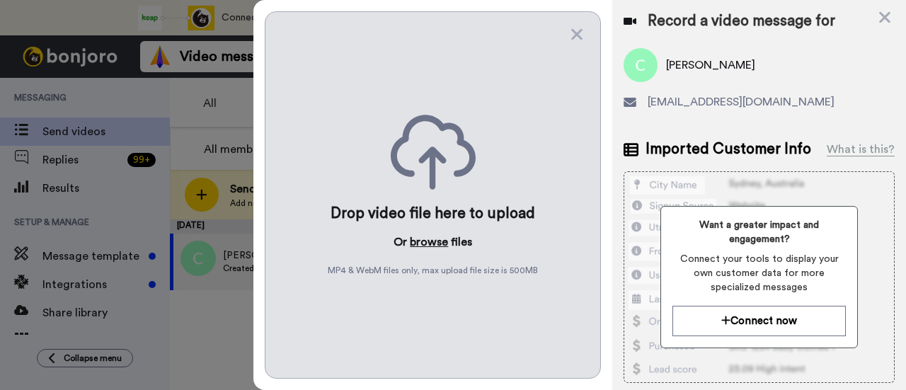
click at [427, 240] on button "browse" at bounding box center [429, 241] width 38 height 17
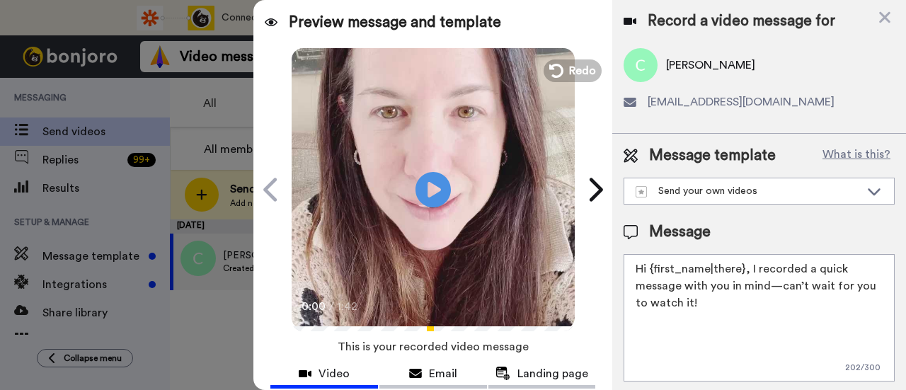
drag, startPoint x: 700, startPoint y: 300, endPoint x: 748, endPoint y: 274, distance: 54.1
click at [748, 274] on textarea "Hi {first_name|there}, I recorded a quick message with you in mind—can’t wait f…" at bounding box center [758, 317] width 271 height 127
paste textarea "welcome to SLP Elevate! I created a video welcome for you! Feel free to click r…"
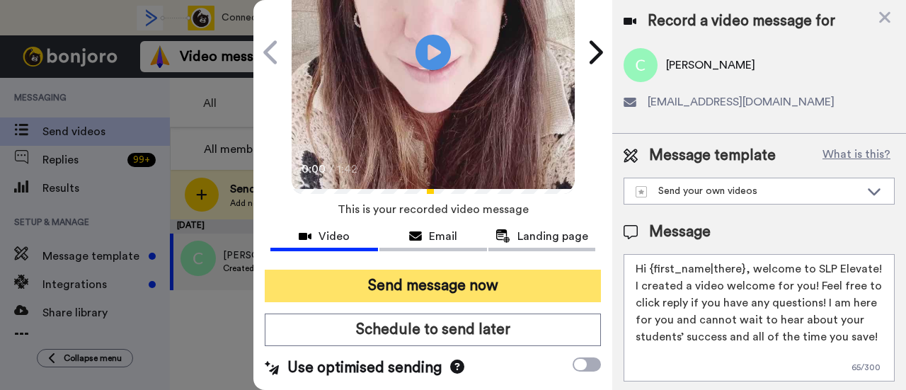
scroll to position [154, 0]
type textarea "Hi {first_name|there}, welcome to SLP Elevate! I created a video welcome for yo…"
click at [495, 271] on button "Send message now" at bounding box center [433, 286] width 336 height 33
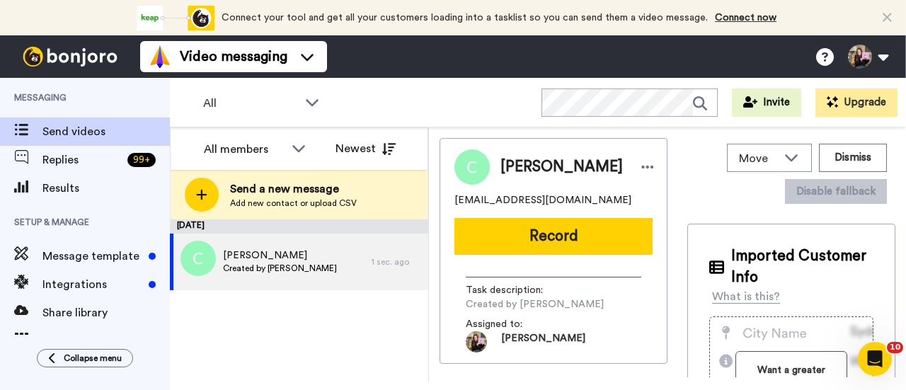
scroll to position [0, 0]
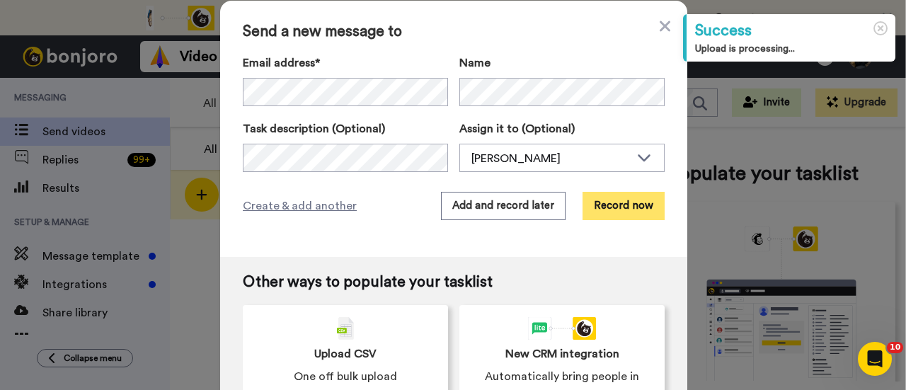
click at [606, 203] on button "Record now" at bounding box center [623, 206] width 82 height 28
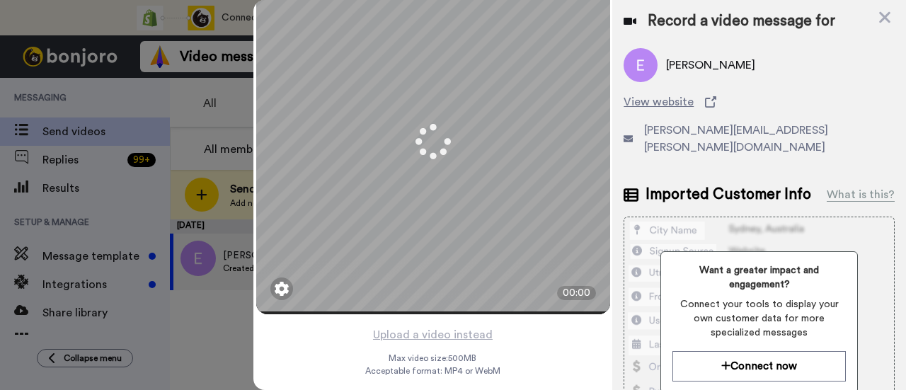
scroll to position [68, 0]
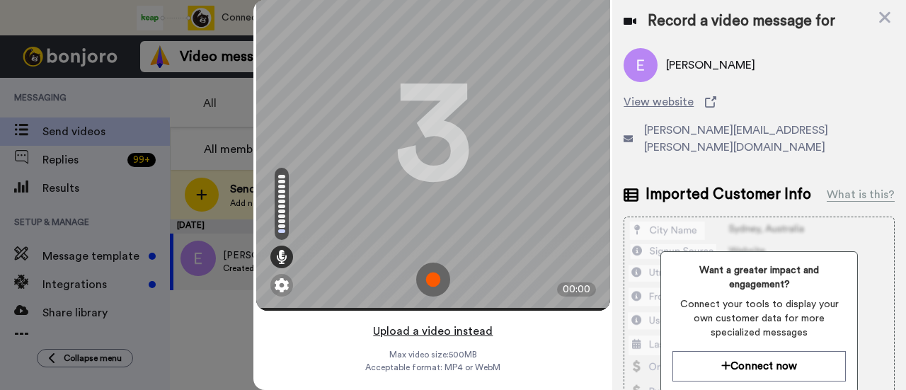
click at [473, 322] on button "Upload a video instead" at bounding box center [433, 331] width 128 height 18
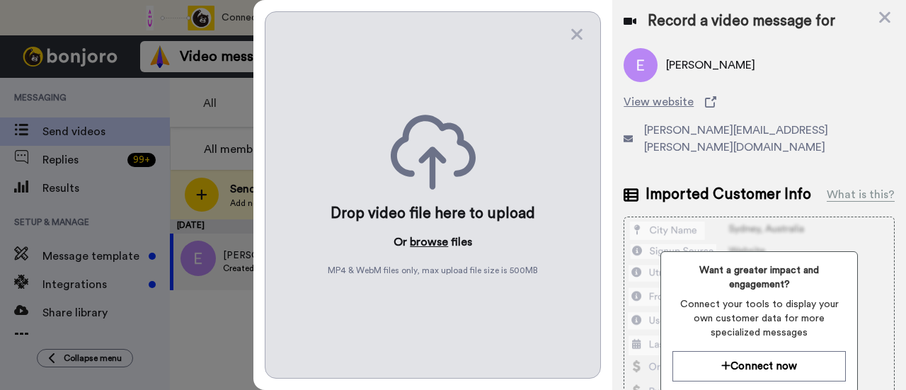
click at [441, 240] on button "browse" at bounding box center [429, 241] width 38 height 17
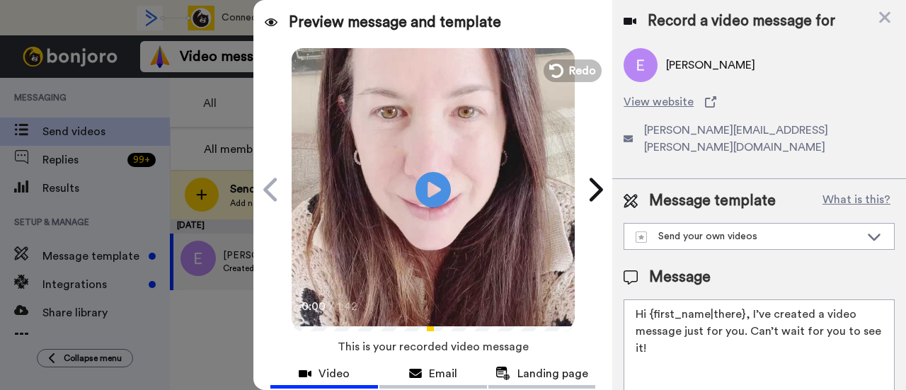
drag, startPoint x: 707, startPoint y: 323, endPoint x: 748, endPoint y: 299, distance: 47.6
click at [748, 299] on textarea "Hi {first_name|there}, I’ve created a video message just for you. Can’t wait fo…" at bounding box center [758, 362] width 271 height 127
paste textarea "welcome to SLP Elevate! I created a video welcome for you! Feel free to click r…"
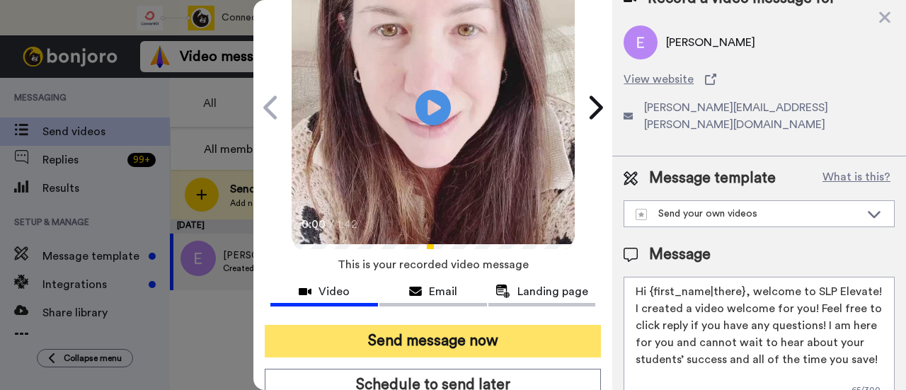
scroll to position [141, 0]
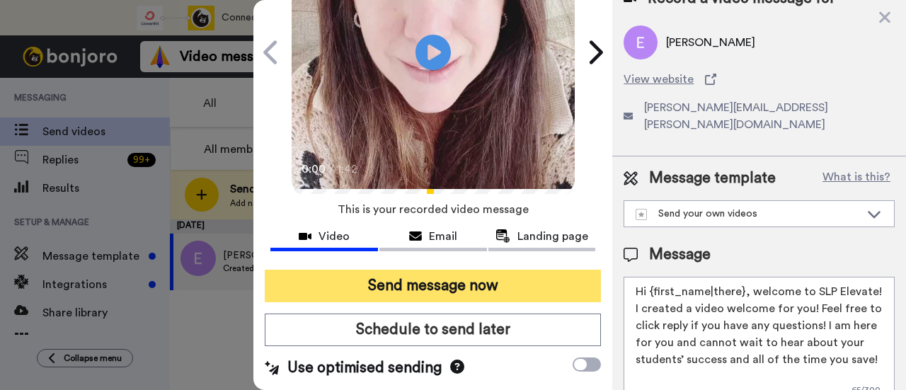
type textarea "Hi {first_name|there}, welcome to SLP Elevate! I created a video welcome for yo…"
click at [465, 275] on button "Send message now" at bounding box center [433, 286] width 336 height 33
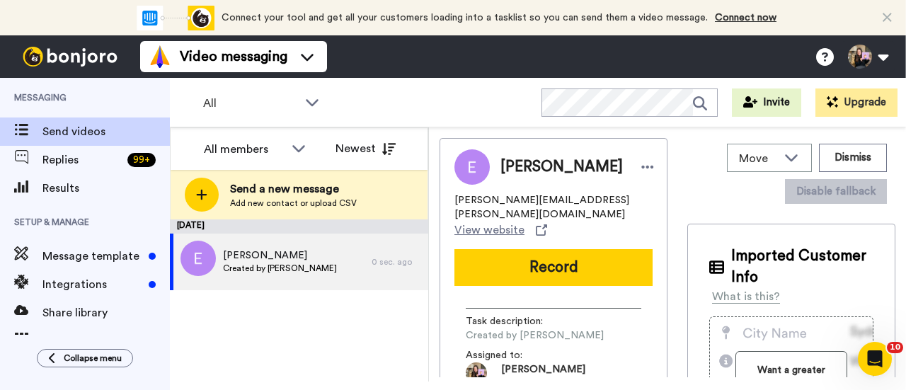
scroll to position [0, 0]
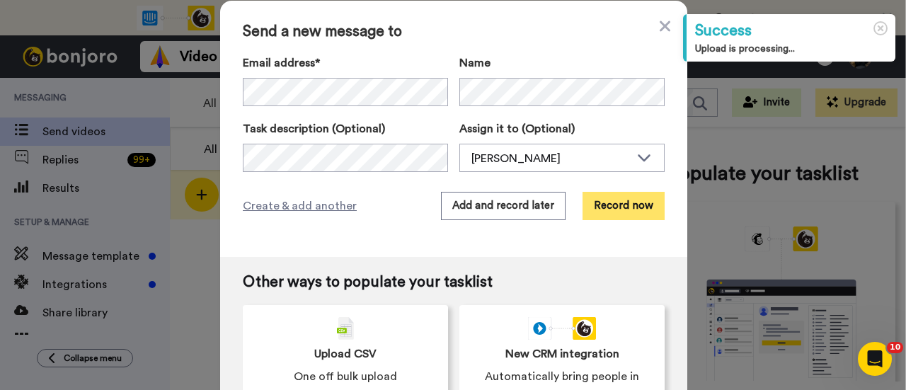
click at [607, 199] on button "Record now" at bounding box center [623, 206] width 82 height 28
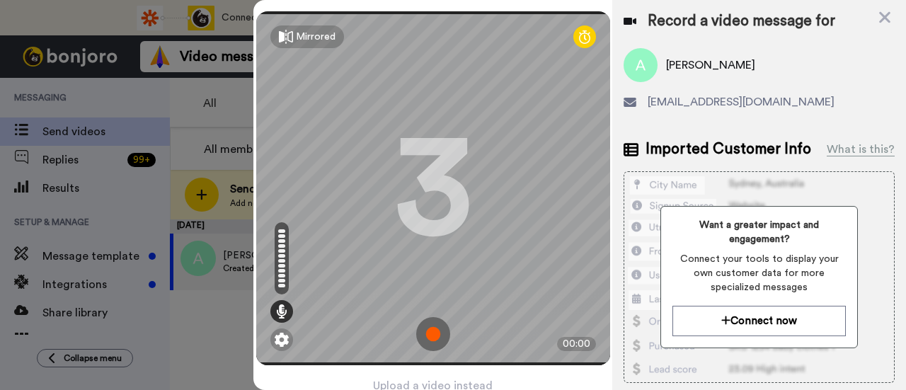
click at [468, 376] on button "Upload a video instead" at bounding box center [433, 385] width 128 height 18
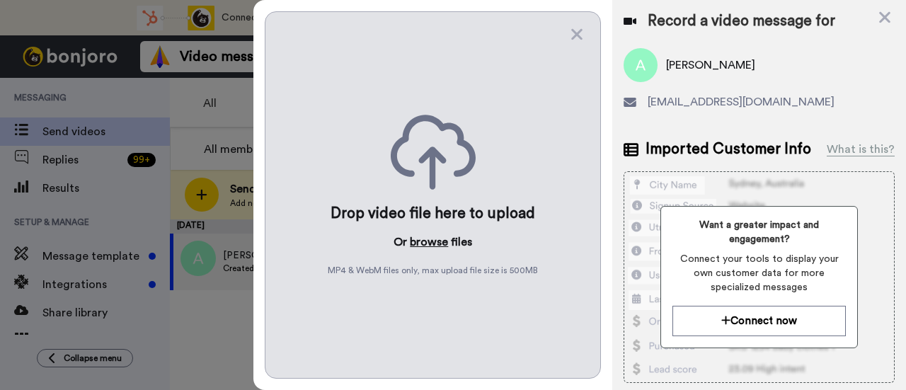
click at [429, 237] on button "browse" at bounding box center [429, 241] width 38 height 17
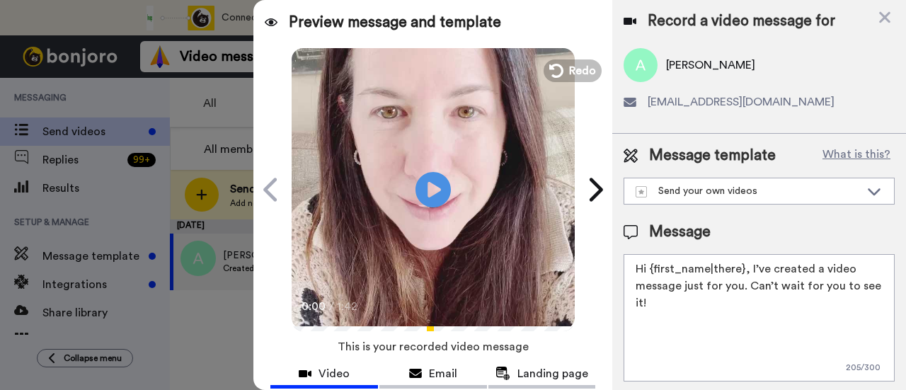
drag, startPoint x: 782, startPoint y: 308, endPoint x: 748, endPoint y: 270, distance: 51.1
click at [748, 270] on textarea "Hi {first_name|there}, I’ve created a video message just for you. Can’t wait fo…" at bounding box center [758, 317] width 271 height 127
paste textarea "welcome to SLP Elevate! I created a video welcome for you! Feel free to click r…"
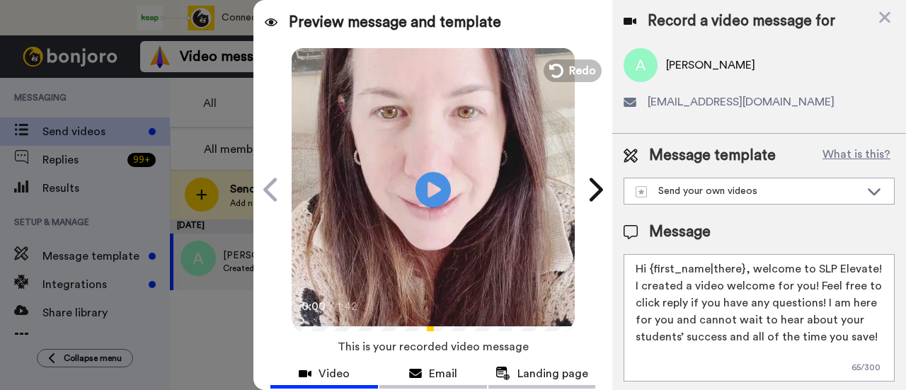
scroll to position [141, 0]
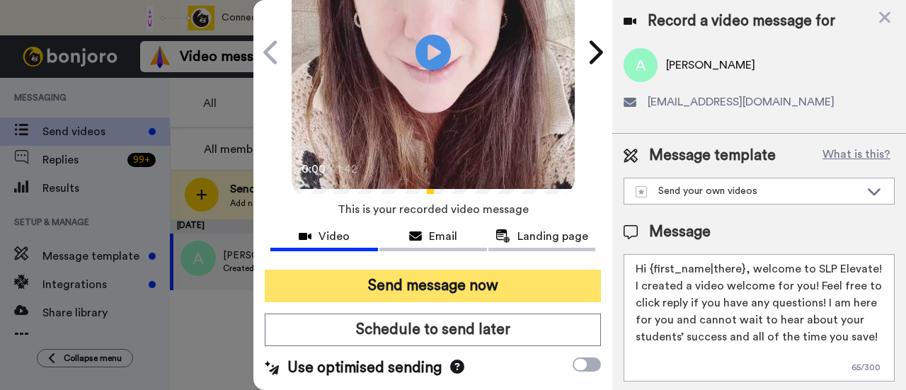
type textarea "Hi {first_name|there}, welcome to SLP Elevate! I created a video welcome for yo…"
click at [493, 278] on button "Send message now" at bounding box center [433, 286] width 336 height 33
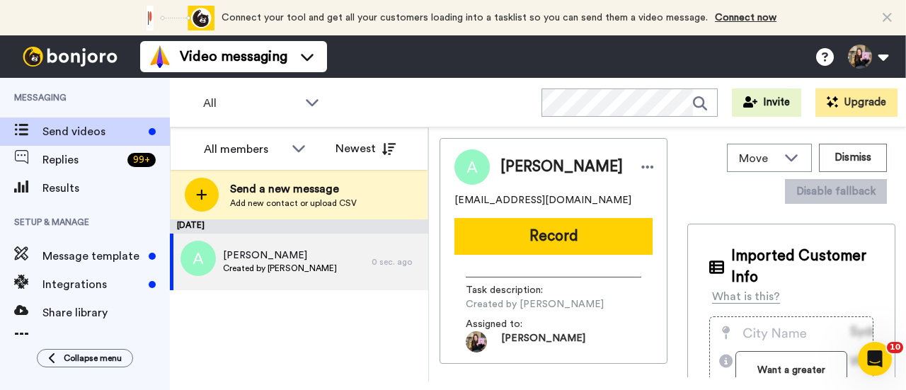
scroll to position [0, 0]
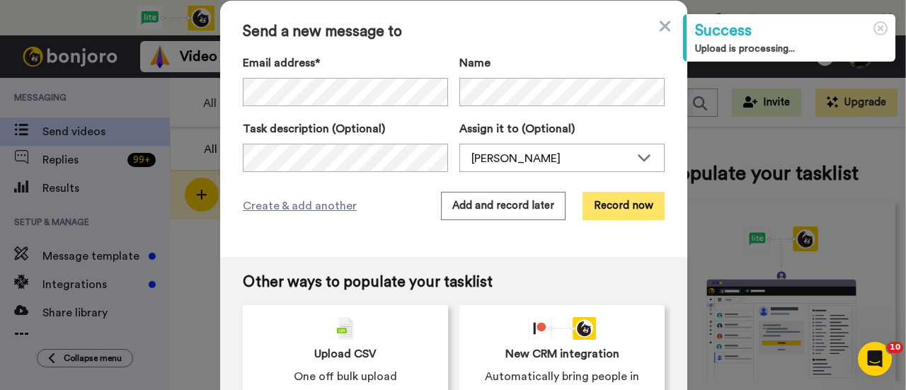
click at [623, 207] on button "Record now" at bounding box center [623, 206] width 82 height 28
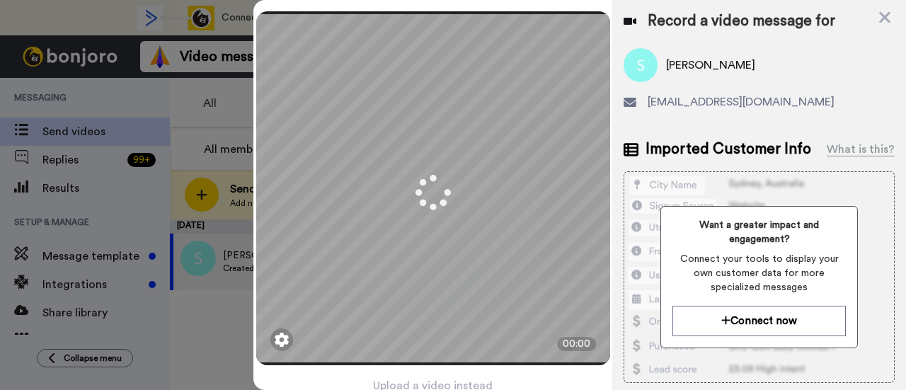
scroll to position [68, 0]
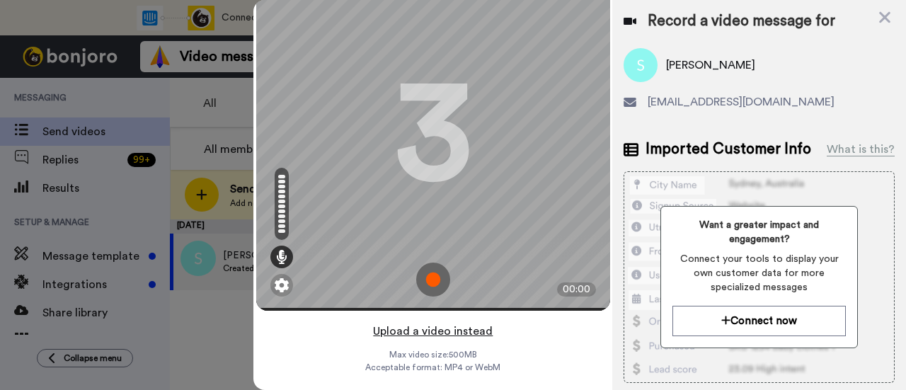
click at [460, 322] on button "Upload a video instead" at bounding box center [433, 331] width 128 height 18
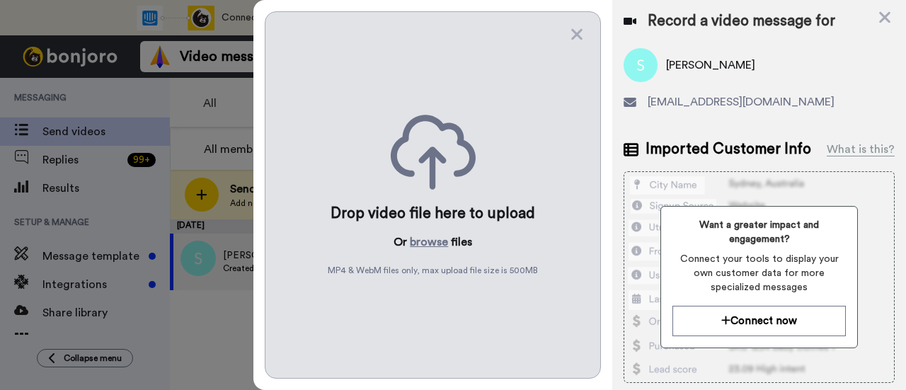
scroll to position [0, 0]
click at [434, 243] on button "browse" at bounding box center [429, 241] width 38 height 17
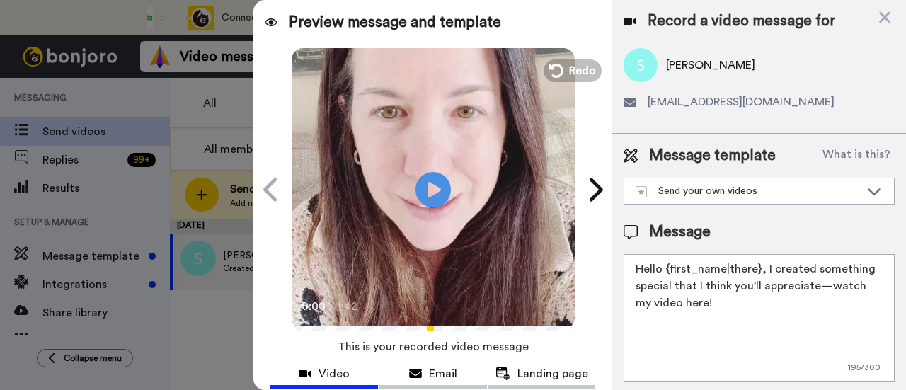
drag, startPoint x: 751, startPoint y: 301, endPoint x: 763, endPoint y: 264, distance: 39.4
click at [763, 264] on textarea "Hello {first_name|there}, I created something special that I think you'll appre…" at bounding box center [758, 317] width 271 height 127
paste textarea "welcome to SLP Elevate! I created a video welcome for you! Feel free to click r…"
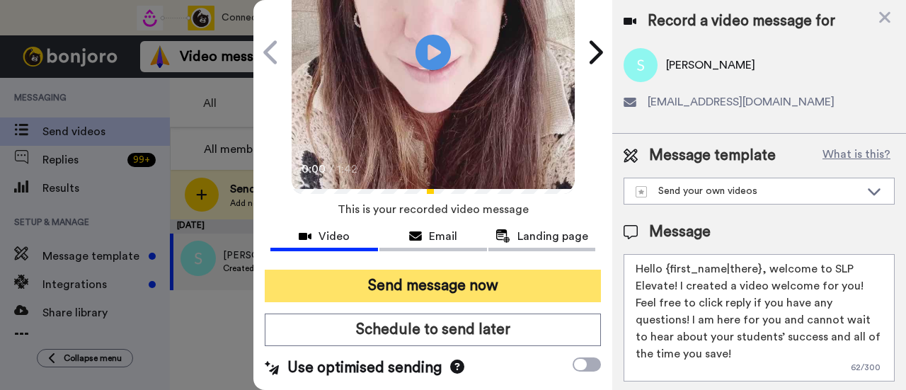
scroll to position [141, 0]
type textarea "Hello {first_name|there}, welcome to SLP Elevate! I created a video welcome for…"
click at [485, 280] on button "Send message now" at bounding box center [433, 286] width 336 height 33
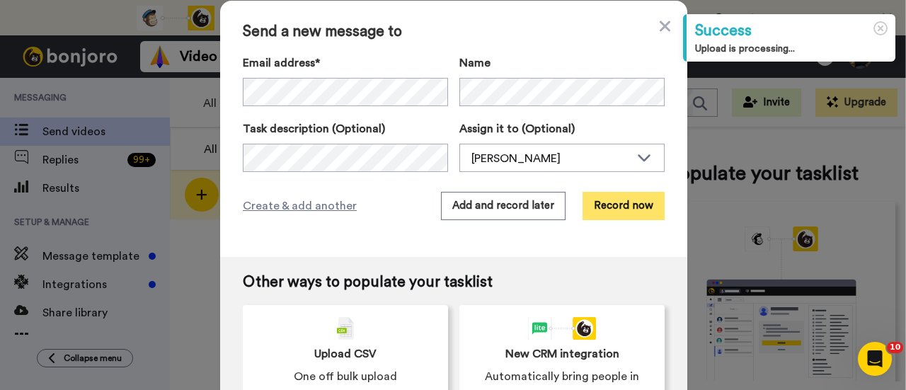
click at [625, 197] on button "Record now" at bounding box center [623, 206] width 82 height 28
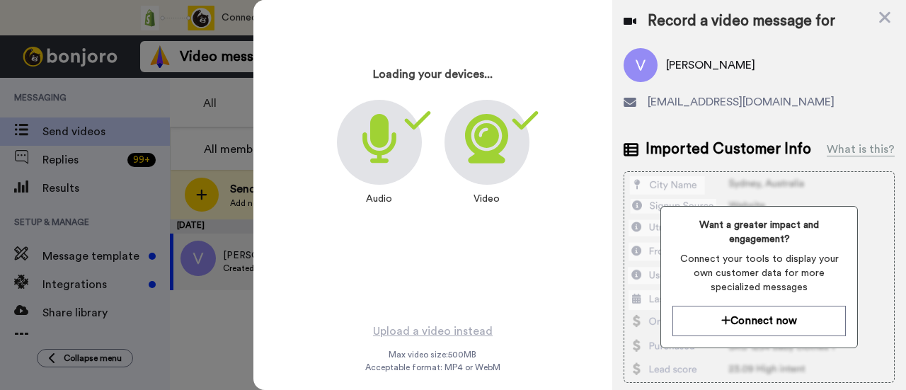
scroll to position [68, 0]
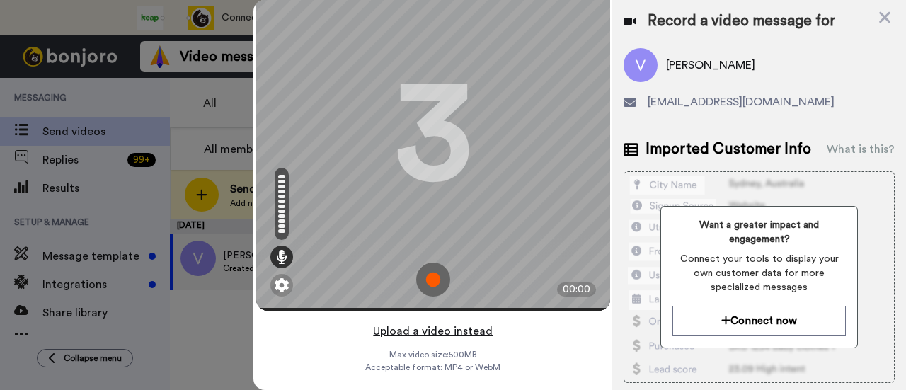
click at [461, 322] on button "Upload a video instead" at bounding box center [433, 331] width 128 height 18
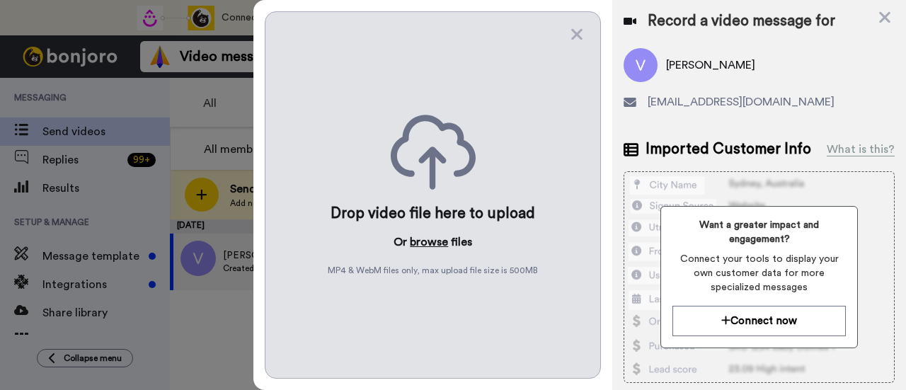
click at [420, 238] on button "browse" at bounding box center [429, 241] width 38 height 17
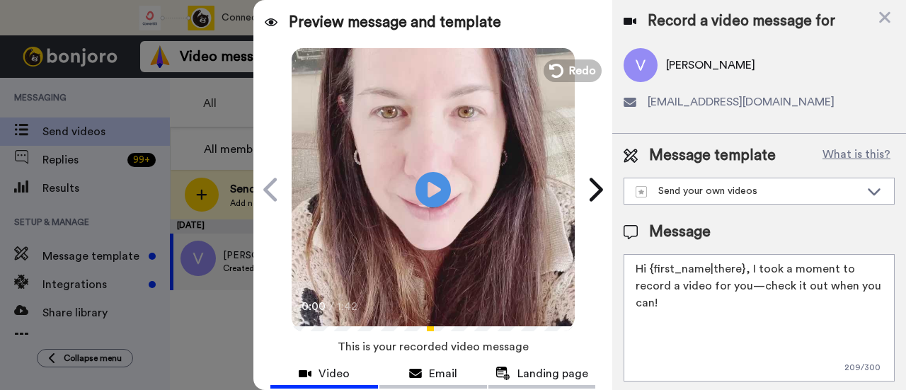
drag, startPoint x: 739, startPoint y: 302, endPoint x: 748, endPoint y: 274, distance: 29.1
click at [748, 274] on textarea "Hi {first_name|there}, I took a moment to record a video for you—check it out w…" at bounding box center [758, 317] width 271 height 127
paste textarea "welcome to SLP Elevate! I created a video welcome for you! Feel free to click r…"
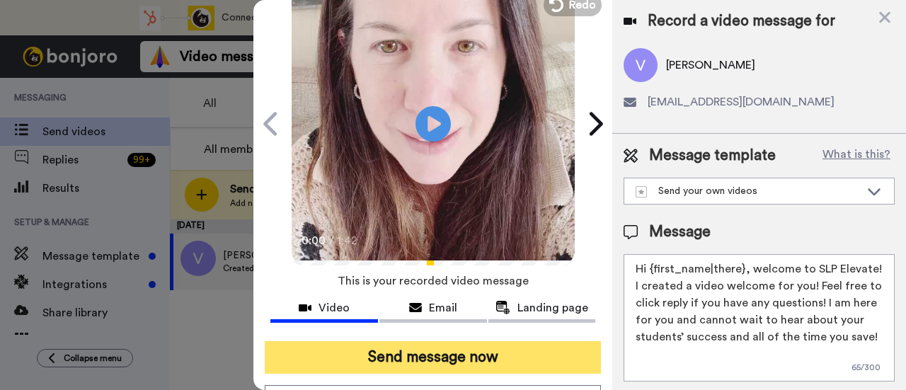
scroll to position [141, 0]
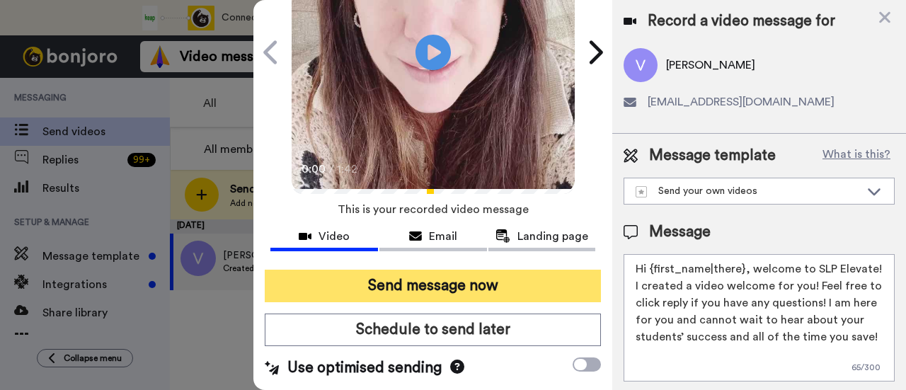
type textarea "Hi {first_name|there}, welcome to SLP Elevate! I created a video welcome for yo…"
click at [556, 285] on button "Send message now" at bounding box center [433, 286] width 336 height 33
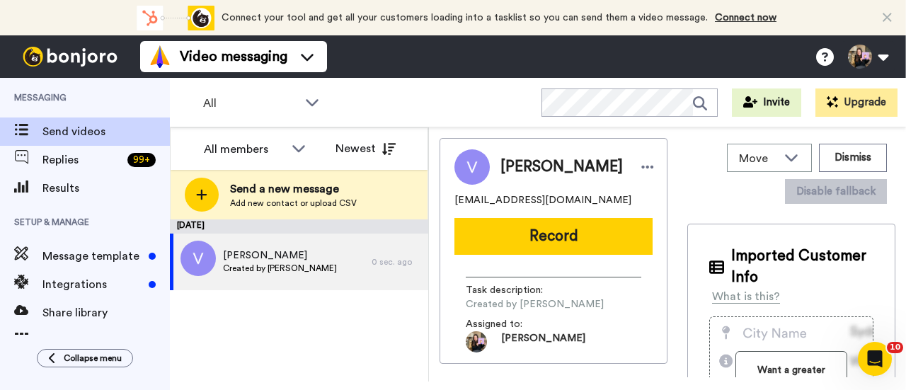
scroll to position [0, 0]
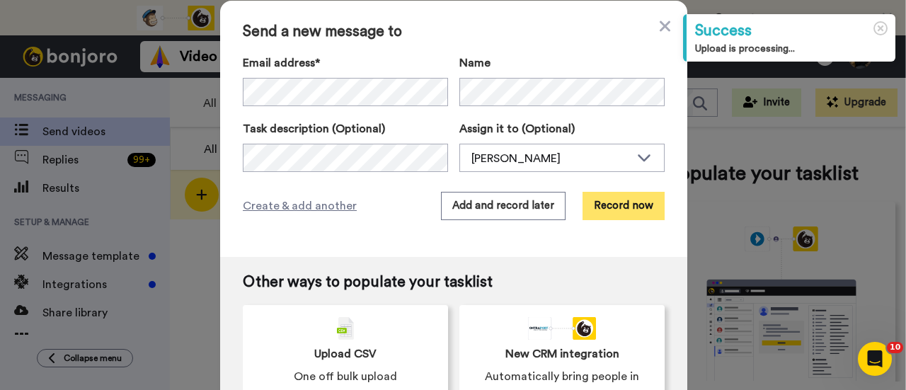
click at [598, 213] on button "Record now" at bounding box center [623, 206] width 82 height 28
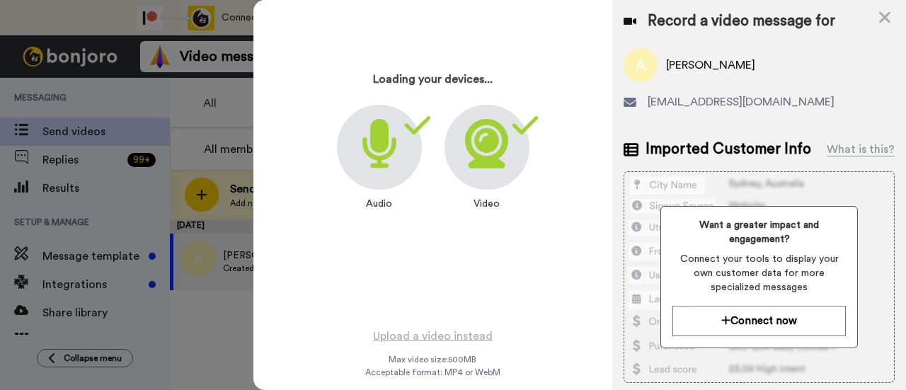
scroll to position [68, 0]
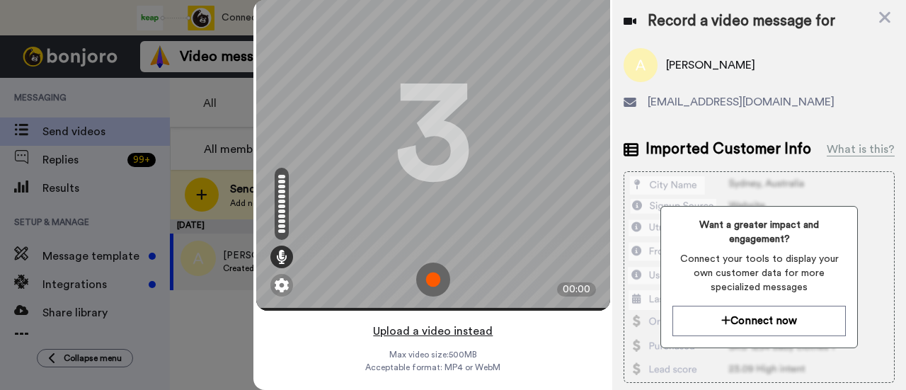
click at [460, 322] on button "Upload a video instead" at bounding box center [433, 331] width 128 height 18
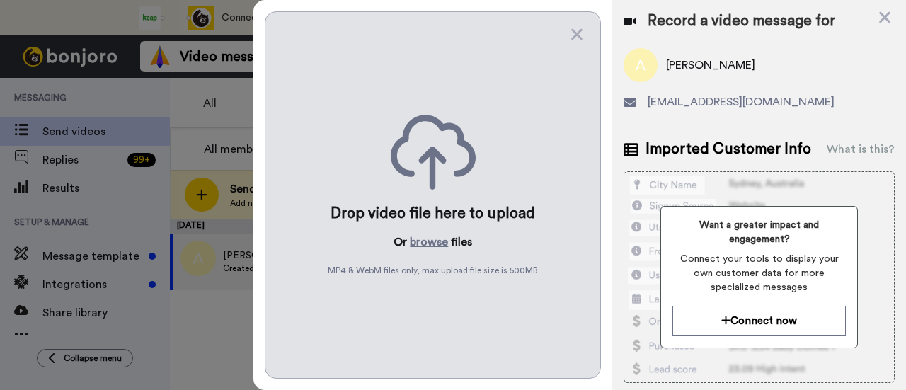
scroll to position [0, 0]
click at [436, 238] on button "browse" at bounding box center [429, 241] width 38 height 17
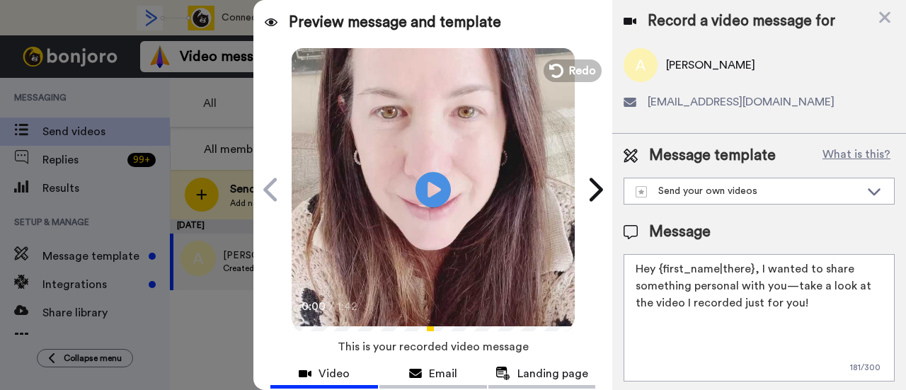
drag, startPoint x: 823, startPoint y: 304, endPoint x: 757, endPoint y: 272, distance: 73.7
click at [757, 272] on textarea "Hey {first_name|there}, I wanted to share something personal with you—take a lo…" at bounding box center [758, 317] width 271 height 127
paste textarea "welcome to SLP Elevate! I created a video welcome for you! Feel free to click r…"
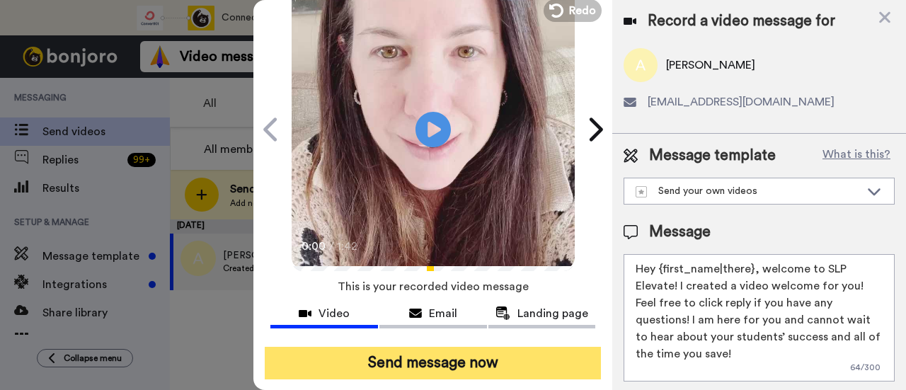
scroll to position [141, 0]
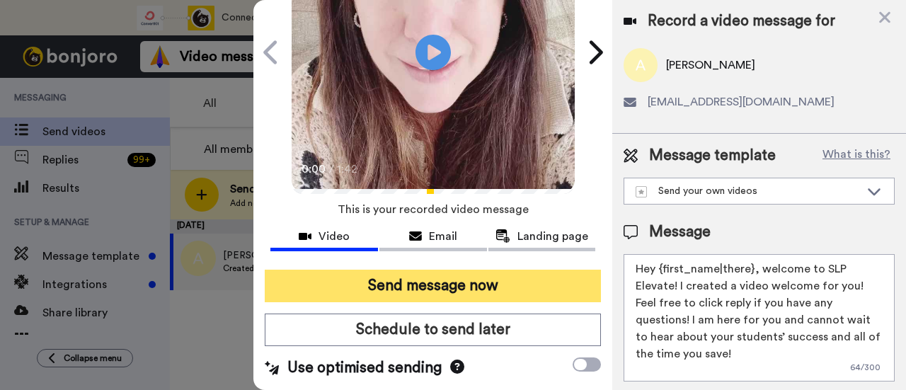
type textarea "Hey {first_name|there}, welcome to SLP Elevate! I created a video welcome for y…"
click at [482, 284] on button "Send message now" at bounding box center [433, 286] width 336 height 33
